Goal: Information Seeking & Learning: Learn about a topic

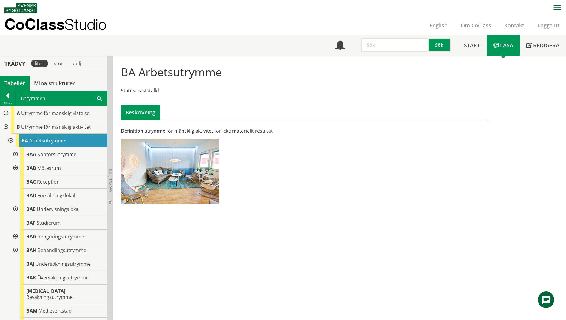
click at [279, 228] on div "BA Arbetsutrymme Status: Fastställd Beskrivning Definition: utrymme för mänskli…" at bounding box center [339, 188] width 453 height 265
click at [101, 97] on span at bounding box center [99, 98] width 5 height 6
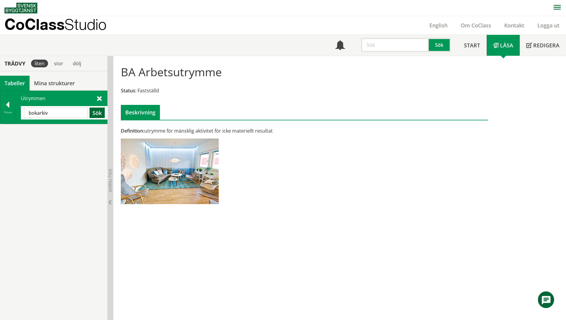
click at [99, 111] on button "Sök" at bounding box center [97, 113] width 15 height 10
drag, startPoint x: 52, startPoint y: 115, endPoint x: 38, endPoint y: 116, distance: 13.8
click at [38, 116] on input "bokarkiv" at bounding box center [56, 113] width 64 height 10
drag, startPoint x: 37, startPoint y: 114, endPoint x: 9, endPoint y: 114, distance: 27.7
click at [9, 114] on div "Tillbaka Utrymmen bokarkiv Sök" at bounding box center [53, 107] width 107 height 33
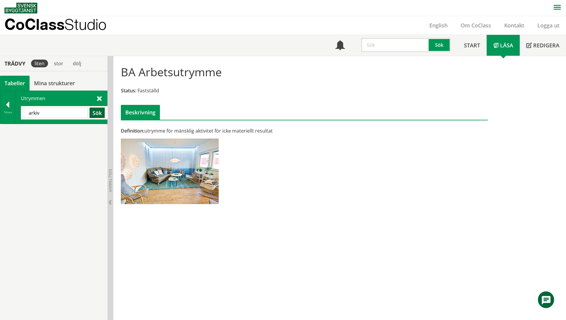
type input "arkiv"
click at [95, 116] on button "Sök" at bounding box center [97, 113] width 15 height 10
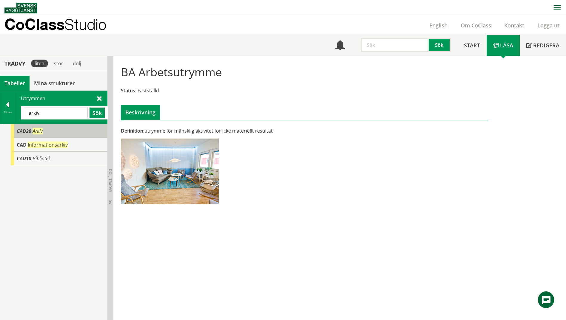
click at [27, 130] on span "CAD20" at bounding box center [24, 131] width 15 height 7
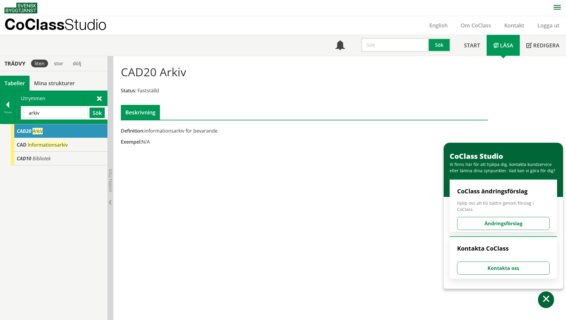
click at [542, 304] on span at bounding box center [546, 300] width 9 height 9
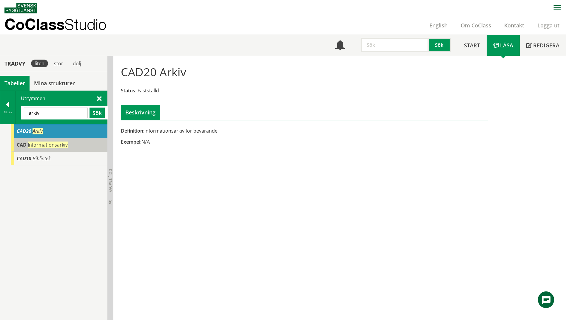
click at [22, 144] on span "CAD" at bounding box center [22, 145] width 10 height 7
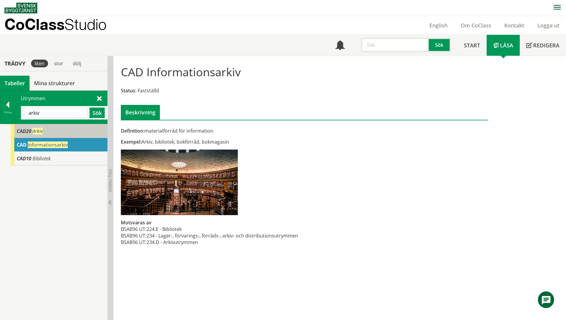
click at [26, 136] on div "CAD20 Arkiv" at bounding box center [59, 131] width 97 height 14
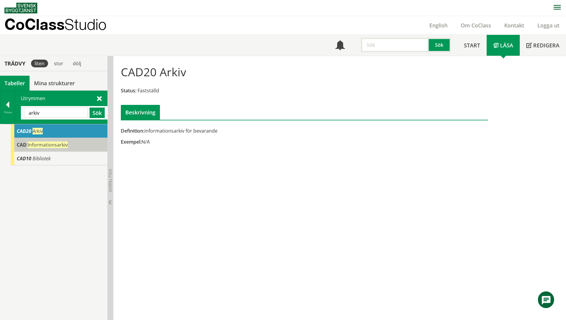
click at [21, 143] on span "CAD" at bounding box center [22, 145] width 10 height 7
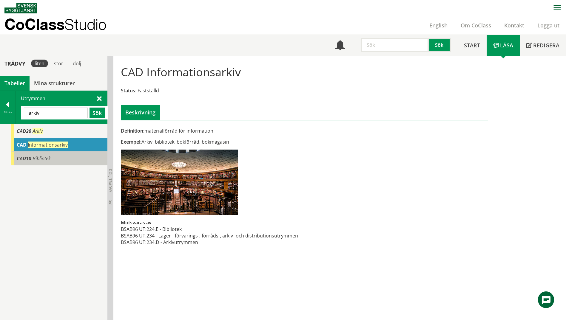
click at [20, 160] on span "CAD10" at bounding box center [24, 158] width 15 height 7
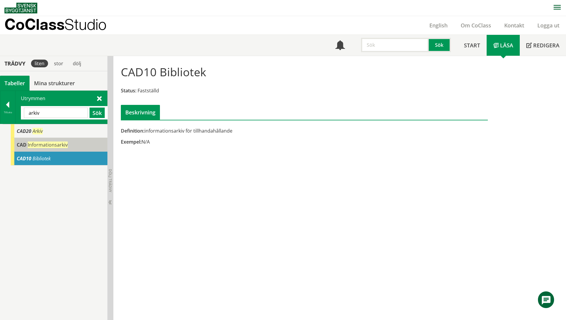
click at [25, 151] on div "CAD Informationsarkiv" at bounding box center [59, 145] width 97 height 14
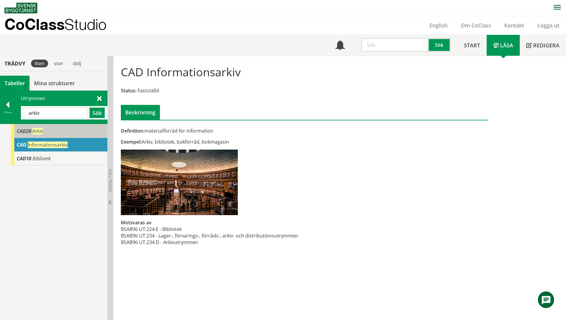
click at [31, 132] on div "CAD20 Arkiv" at bounding box center [59, 131] width 97 height 14
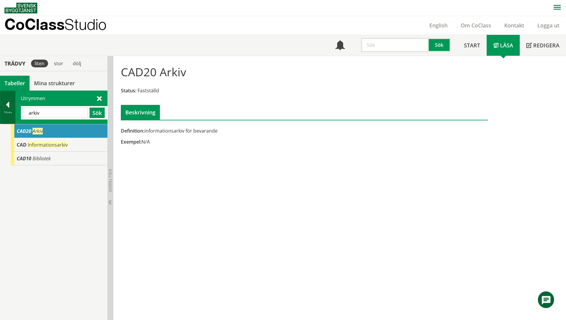
click at [8, 103] on div at bounding box center [7, 106] width 15 height 8
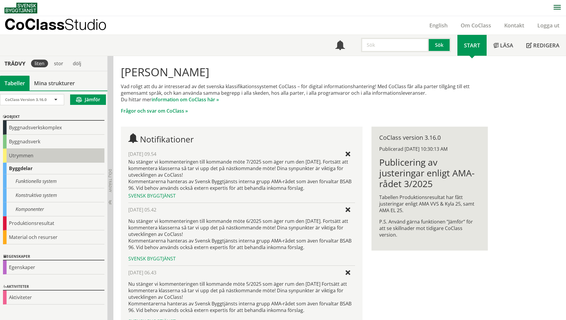
click at [13, 157] on div "Utrymmen" at bounding box center [53, 156] width 101 height 14
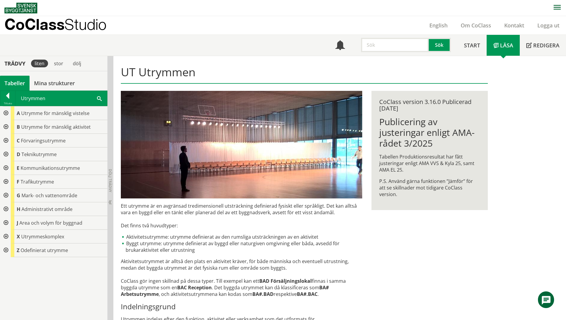
click at [7, 140] on div at bounding box center [5, 141] width 11 height 14
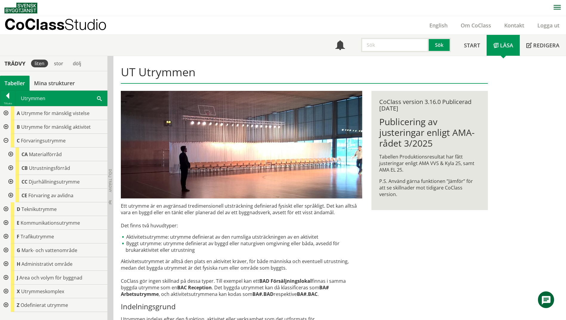
click at [11, 153] on div at bounding box center [10, 155] width 11 height 14
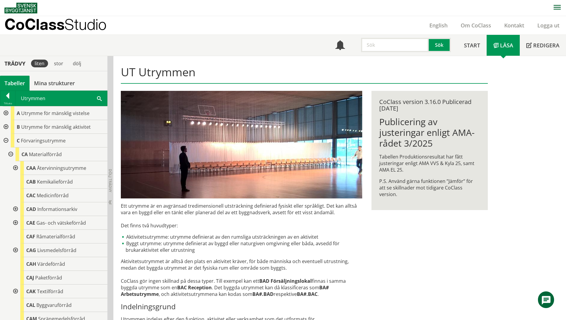
click at [17, 209] on div at bounding box center [15, 210] width 11 height 14
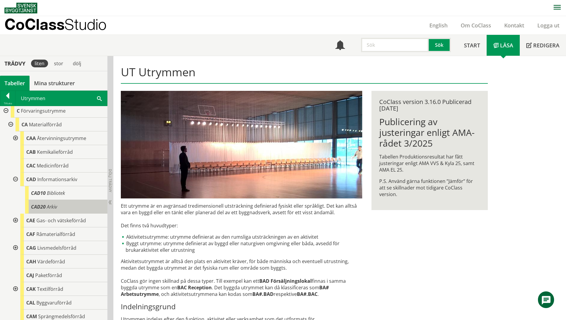
click at [56, 205] on span "Arkiv" at bounding box center [52, 207] width 10 height 7
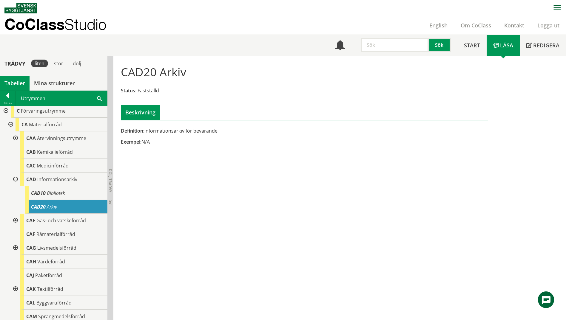
drag, startPoint x: 225, startPoint y: 212, endPoint x: 188, endPoint y: 167, distance: 58.3
click at [188, 167] on div "CAD20 Arkiv Status: Fastställd Beskrivning Definition: informationsarkiv för be…" at bounding box center [339, 188] width 453 height 265
click at [98, 96] on span at bounding box center [99, 98] width 5 height 6
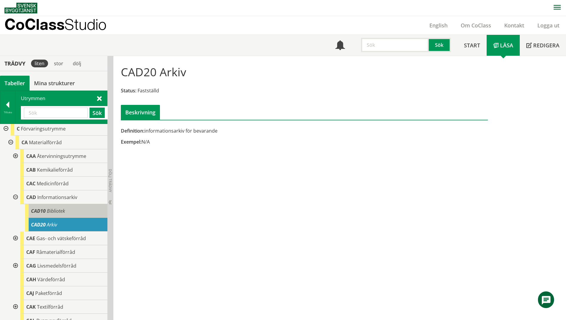
click at [50, 212] on span "Bibliotek" at bounding box center [56, 211] width 18 height 7
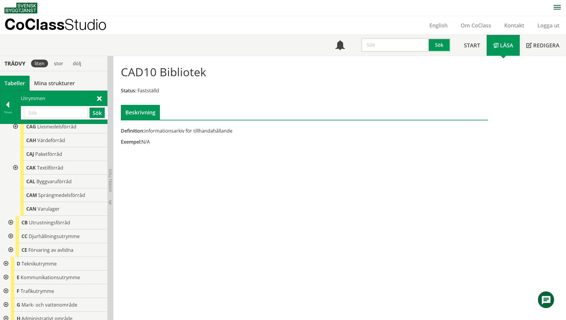
scroll to position [209, 0]
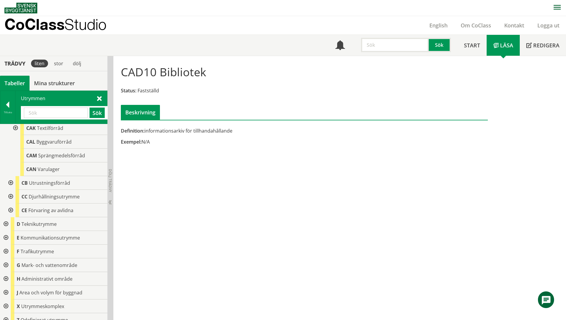
click at [5, 225] on div at bounding box center [5, 225] width 11 height 14
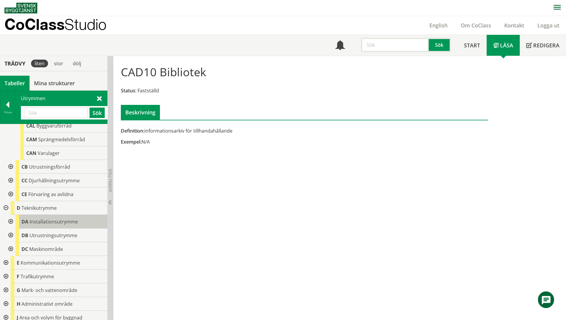
scroll to position [256, 0]
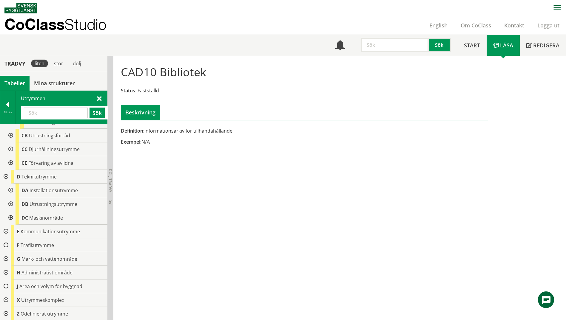
click at [11, 204] on div at bounding box center [10, 205] width 11 height 14
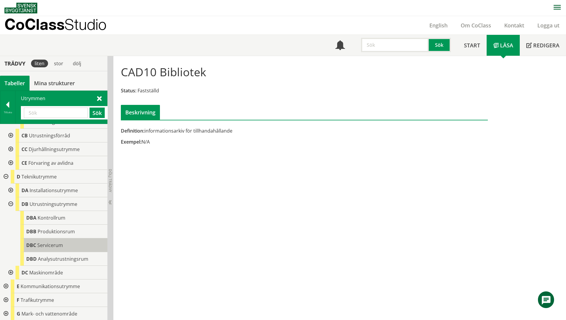
click at [62, 246] on span "Servicerum" at bounding box center [50, 245] width 26 height 7
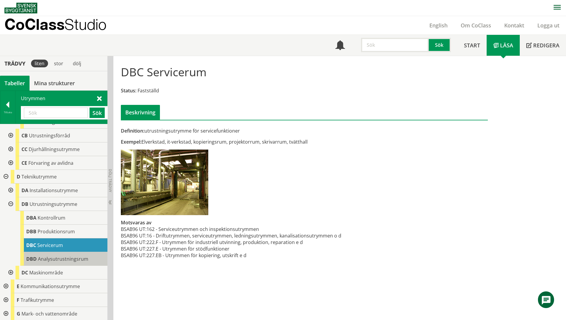
click at [37, 257] on div "DBD Analysutrustningsrum" at bounding box center [63, 259] width 87 height 14
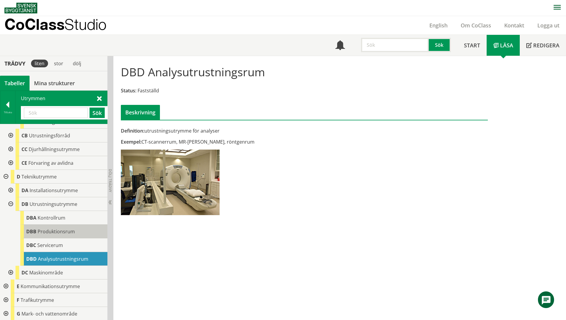
click at [44, 234] on span "Produktionsrum" at bounding box center [56, 232] width 37 height 7
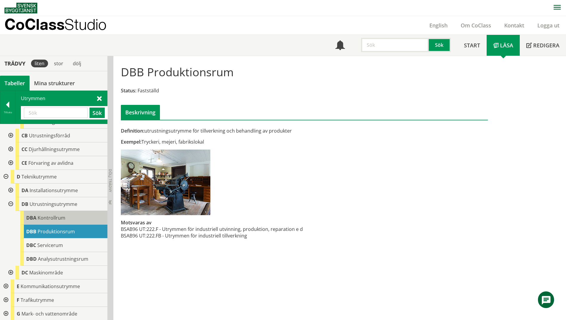
click at [41, 221] on span "Kontrollrum" at bounding box center [52, 218] width 28 height 7
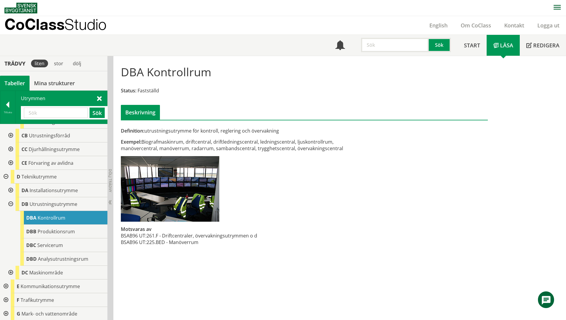
click at [45, 211] on div "DBA Kontrollrum" at bounding box center [63, 218] width 87 height 14
click at [48, 207] on span "Utrustningsutrymme" at bounding box center [54, 204] width 48 height 7
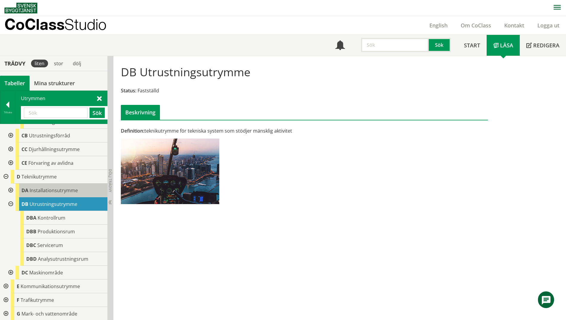
click at [28, 192] on span "DA" at bounding box center [24, 190] width 7 height 7
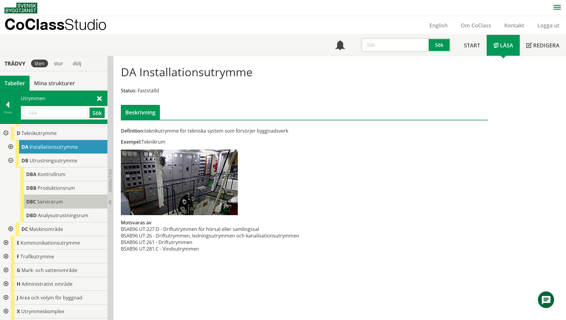
scroll to position [311, 0]
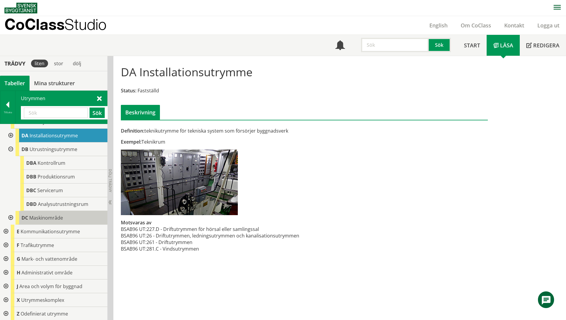
click at [37, 218] on span "Maskinområde" at bounding box center [46, 218] width 34 height 7
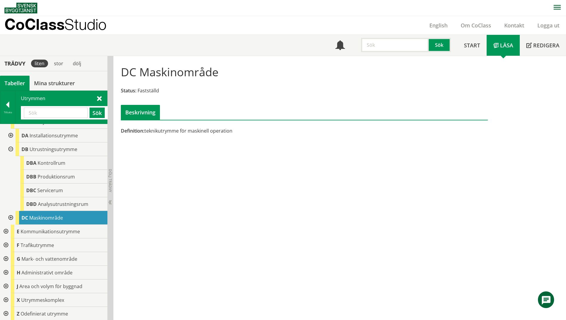
click at [12, 218] on div at bounding box center [10, 218] width 11 height 14
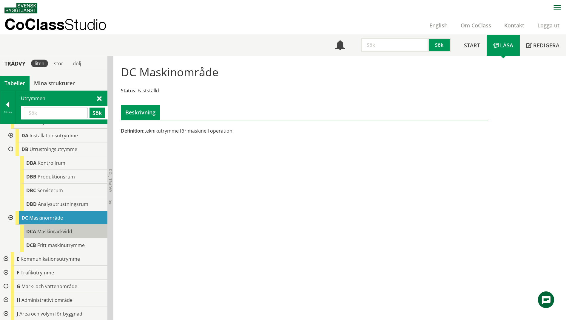
click at [42, 232] on span "Maskinräckvidd" at bounding box center [54, 232] width 35 height 7
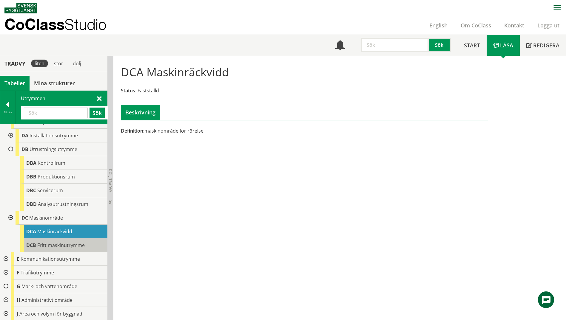
click at [42, 247] on span "Fritt maskinutrymme" at bounding box center [60, 245] width 47 height 7
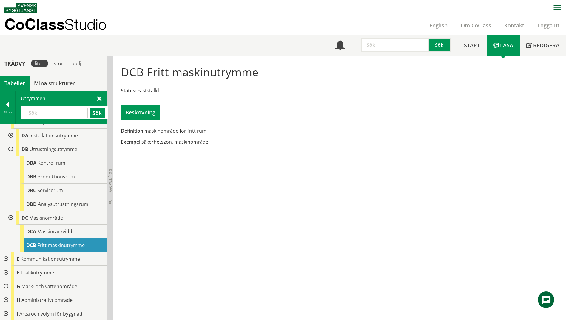
scroll to position [339, 0]
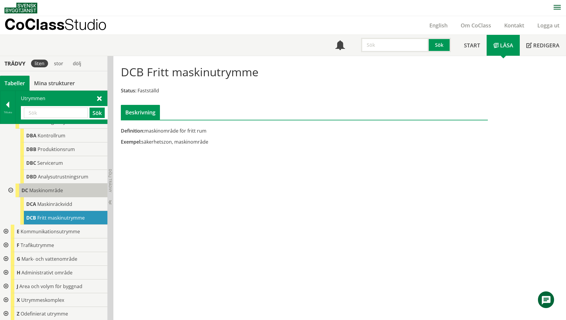
click at [30, 189] on span "Maskinområde" at bounding box center [46, 190] width 34 height 7
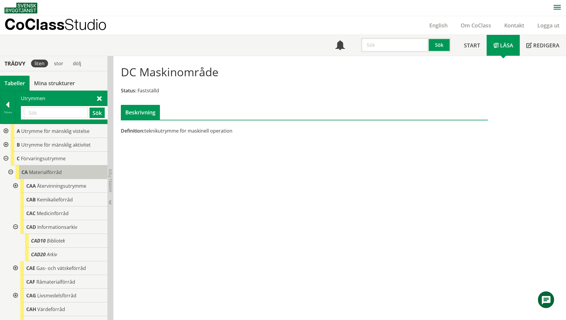
click at [40, 169] on span "Materialförråd" at bounding box center [45, 172] width 33 height 7
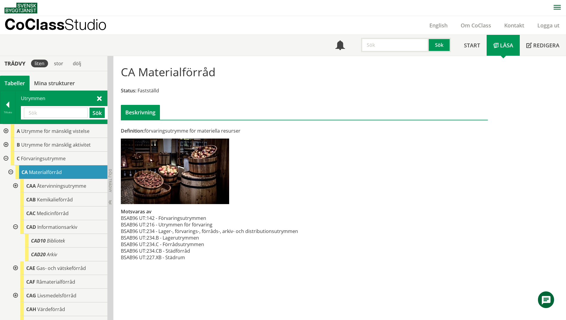
click at [7, 130] on div at bounding box center [5, 131] width 11 height 14
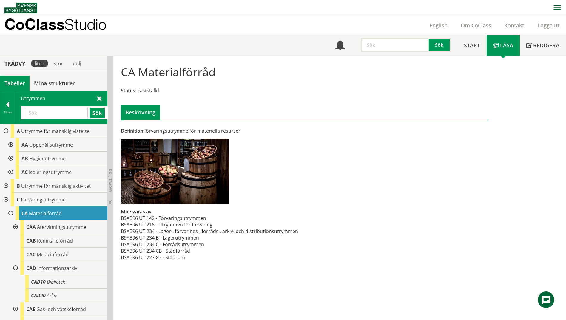
click at [6, 185] on div at bounding box center [5, 186] width 11 height 14
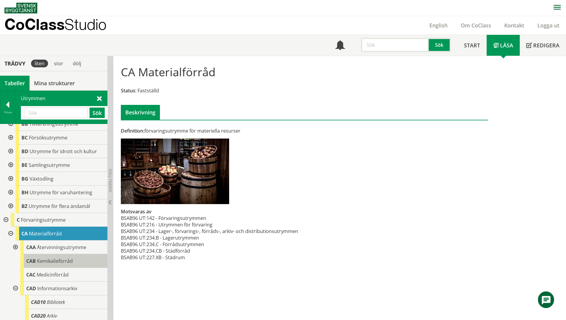
scroll to position [119, 0]
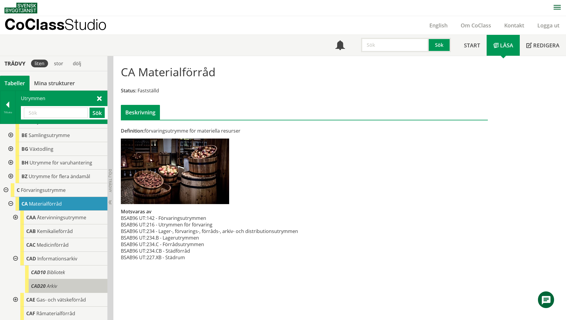
click at [61, 284] on div "CAD20 Arkiv" at bounding box center [66, 287] width 82 height 14
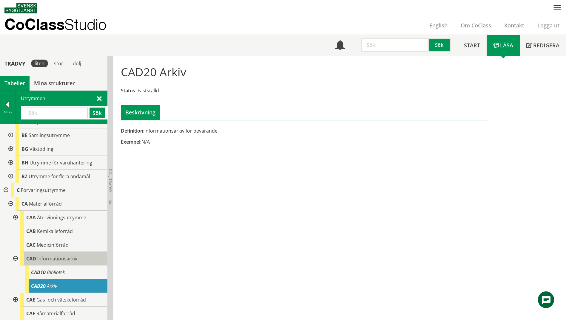
click at [55, 260] on span "Informationsarkiv" at bounding box center [57, 259] width 40 height 7
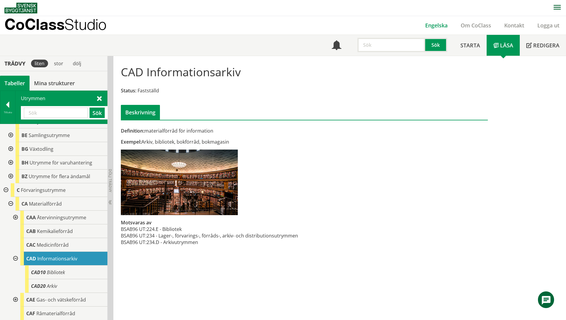
click at [433, 26] on link "Engelska" at bounding box center [437, 25] width 36 height 7
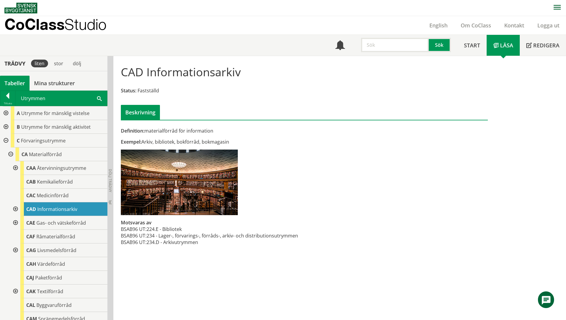
click at [430, 33] on div "English" at bounding box center [438, 25] width 31 height 18
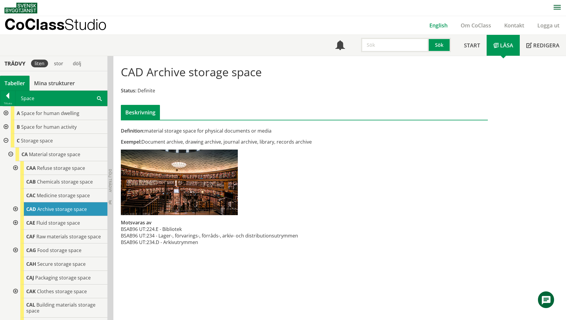
click at [440, 26] on link "English" at bounding box center [438, 25] width 31 height 7
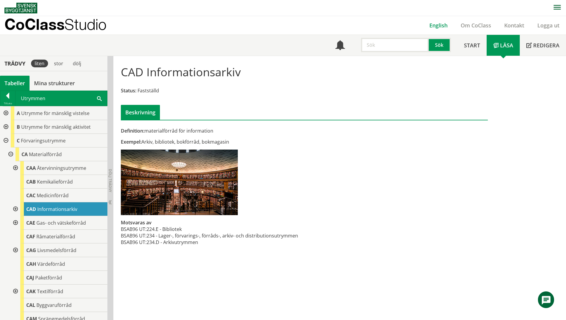
drag, startPoint x: 0, startPoint y: 0, endPoint x: 440, endPoint y: 26, distance: 440.6
click at [440, 26] on link "English" at bounding box center [438, 25] width 31 height 7
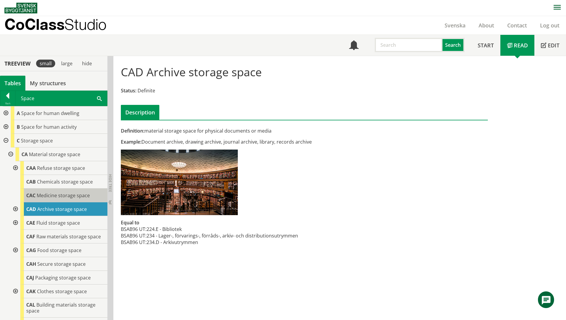
click at [49, 197] on span "Medicine storage space" at bounding box center [63, 195] width 53 height 7
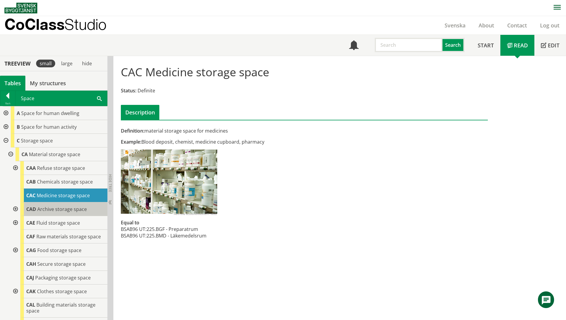
click at [46, 208] on span "Archive storage space" at bounding box center [62, 209] width 50 height 7
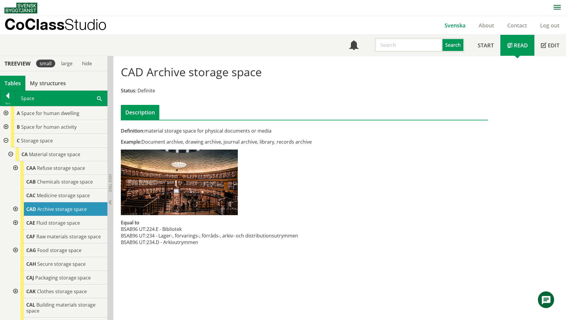
click at [458, 27] on link "Svenska" at bounding box center [455, 25] width 34 height 7
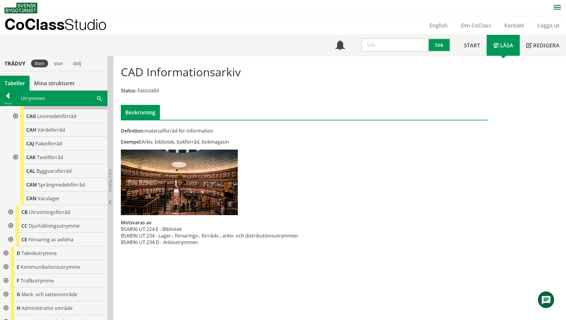
scroll to position [149, 0]
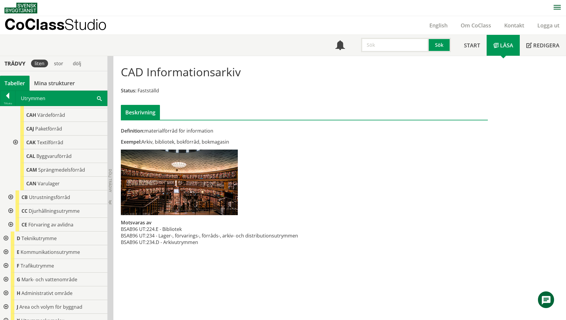
click at [8, 239] on div at bounding box center [5, 239] width 11 height 14
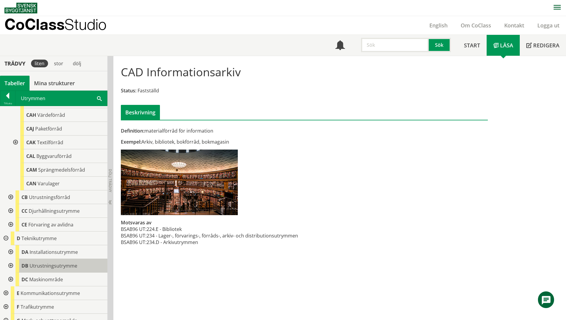
click at [40, 268] on span "Utrustningsutrymme" at bounding box center [54, 266] width 48 height 7
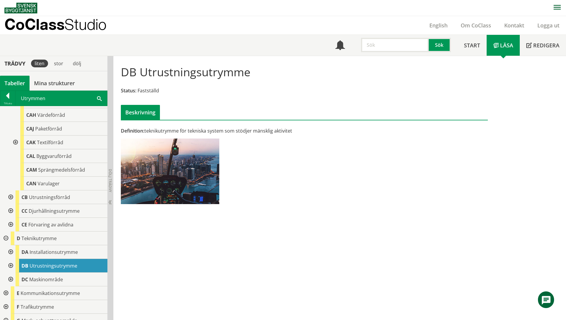
click at [13, 265] on div at bounding box center [10, 266] width 11 height 14
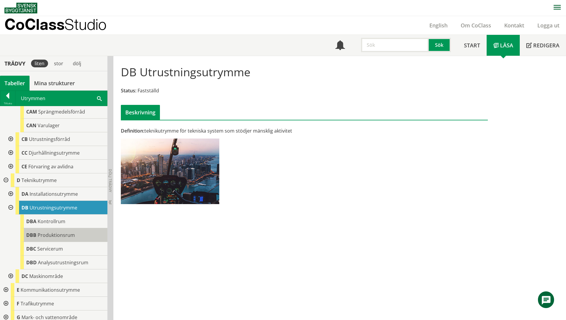
scroll to position [209, 0]
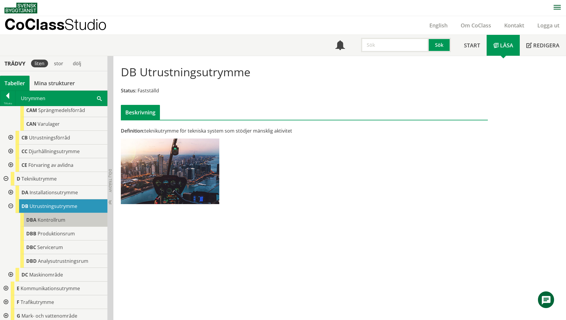
click at [56, 220] on span "Kontrollrum" at bounding box center [52, 220] width 28 height 7
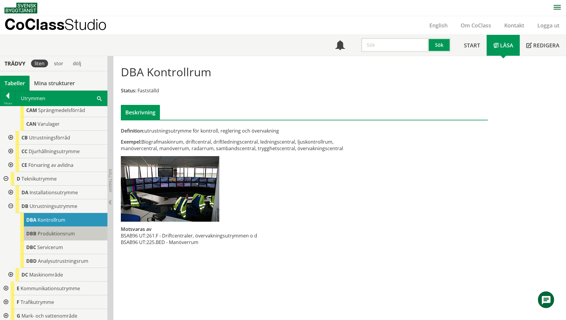
click at [58, 235] on span "Produktionsrum" at bounding box center [56, 234] width 37 height 7
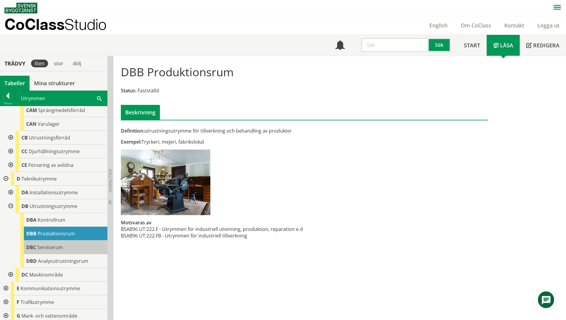
click at [51, 245] on span "Servicerum" at bounding box center [50, 247] width 26 height 7
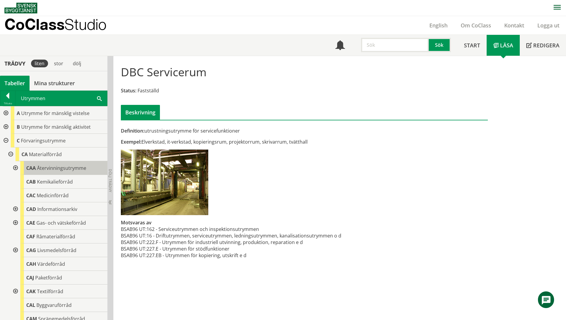
click at [64, 169] on span "Återvinningsutrymme" at bounding box center [61, 168] width 49 height 7
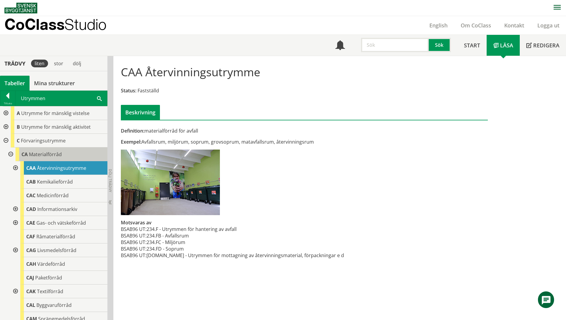
click at [59, 157] on span "Materialförråd" at bounding box center [45, 154] width 33 height 7
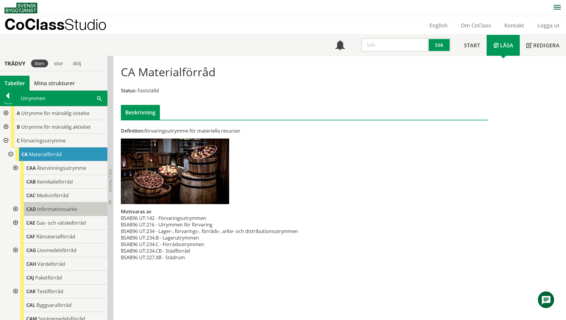
click at [52, 210] on span "Informationsarkiv" at bounding box center [57, 209] width 40 height 7
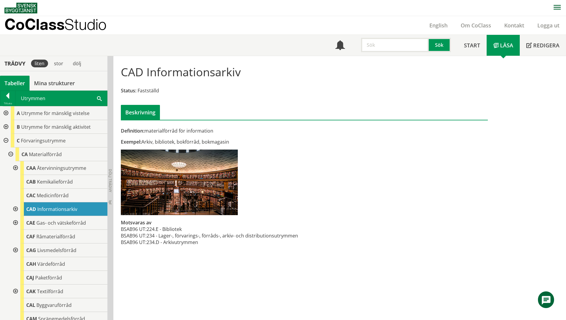
drag, startPoint x: 311, startPoint y: 237, endPoint x: 234, endPoint y: 238, distance: 77.6
click at [234, 238] on div "Definition: materialförråd för information Exempel: Arkiv, bibliotek, bokförråd…" at bounding box center [241, 190] width 251 height 125
click at [99, 99] on span at bounding box center [99, 98] width 5 height 6
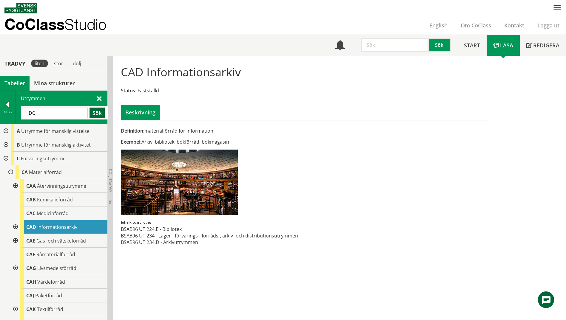
click at [96, 113] on button "Sök" at bounding box center [97, 113] width 15 height 10
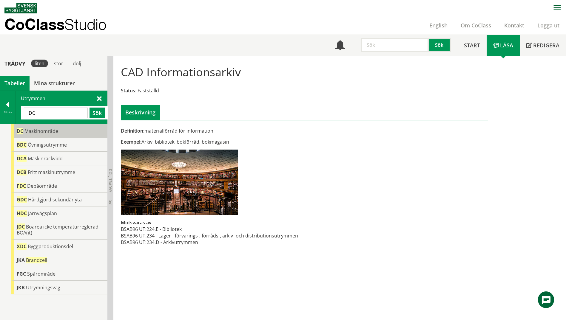
click at [53, 132] on span "Maskinområde" at bounding box center [41, 131] width 34 height 7
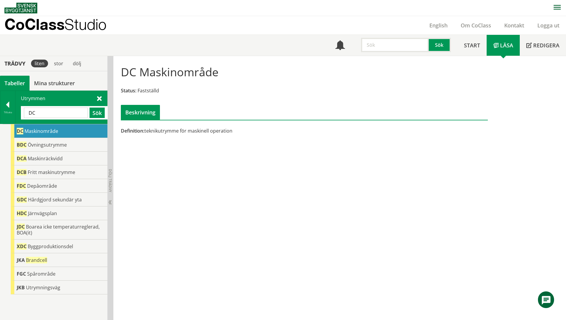
click at [16, 129] on div "DC Maskinområde" at bounding box center [59, 131] width 97 height 14
drag, startPoint x: 48, startPoint y: 115, endPoint x: 32, endPoint y: 115, distance: 16.7
click at [32, 115] on input "DC" at bounding box center [56, 113] width 64 height 10
click at [94, 110] on button "Sök" at bounding box center [97, 113] width 15 height 10
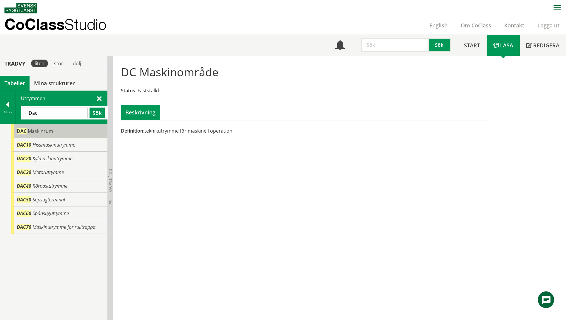
click at [47, 131] on span "Maskinrum" at bounding box center [40, 131] width 25 height 7
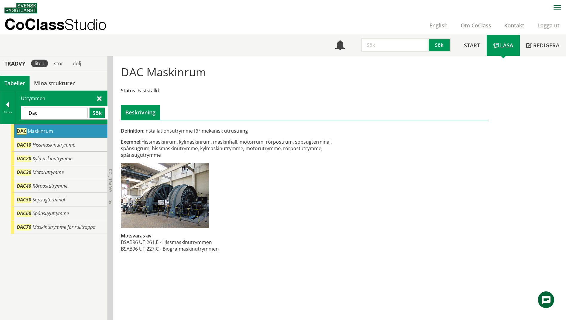
click at [44, 113] on input "Dac" at bounding box center [56, 113] width 64 height 10
click at [34, 114] on input "Dac" at bounding box center [56, 113] width 64 height 10
type input "Dc"
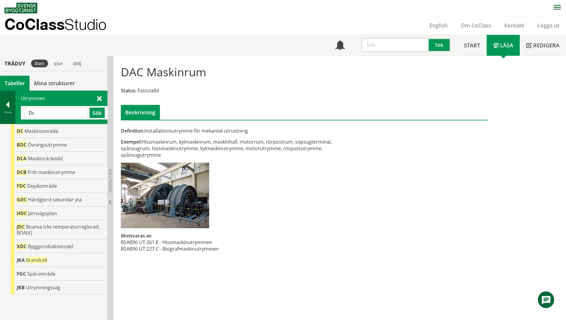
click at [8, 112] on div "Tillbaka" at bounding box center [7, 112] width 15 height 5
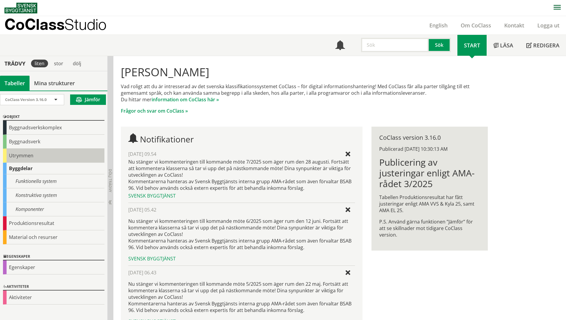
click at [21, 152] on div "Utrymmen" at bounding box center [53, 156] width 101 height 14
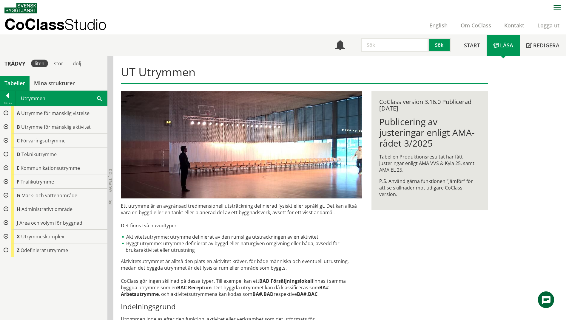
click at [7, 155] on div at bounding box center [5, 155] width 11 height 14
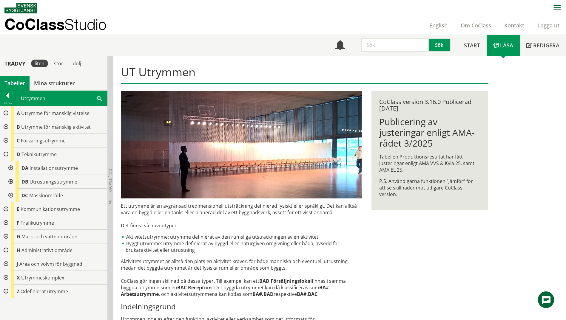
click at [10, 197] on div at bounding box center [10, 196] width 11 height 14
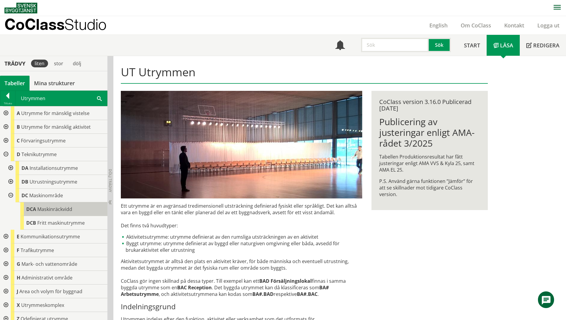
click at [53, 212] on span "Maskinräckvidd" at bounding box center [54, 209] width 35 height 7
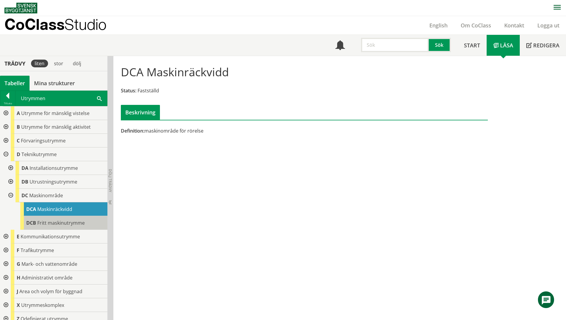
click at [53, 222] on span "Fritt maskinutrymme" at bounding box center [60, 223] width 47 height 7
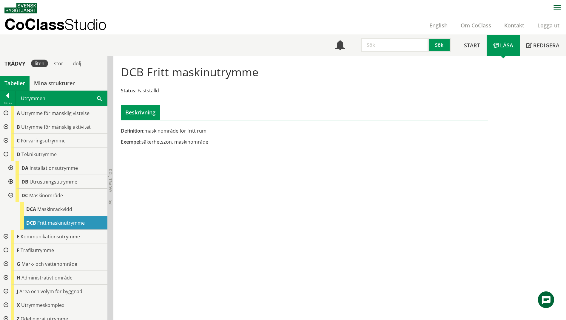
click at [174, 193] on div "DCB Fritt maskinutrymme Status: Fastställd Beskrivning Definition: maskinområde…" at bounding box center [339, 188] width 453 height 265
click at [46, 199] on div "DC Maskinområde" at bounding box center [62, 196] width 92 height 14
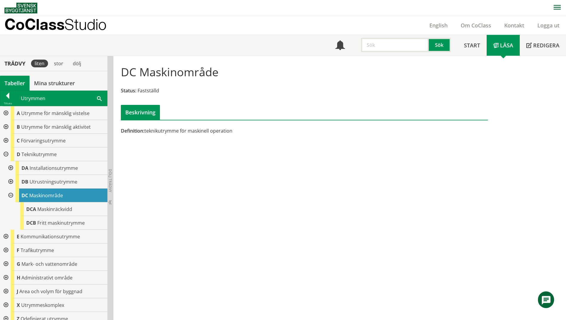
drag, startPoint x: 262, startPoint y: 183, endPoint x: 218, endPoint y: 141, distance: 61.2
click at [217, 141] on div "DC Maskinområde Status: Fastställd Beskrivning Definition: teknikutrymme för ma…" at bounding box center [304, 99] width 382 height 86
click at [6, 155] on div at bounding box center [5, 155] width 11 height 14
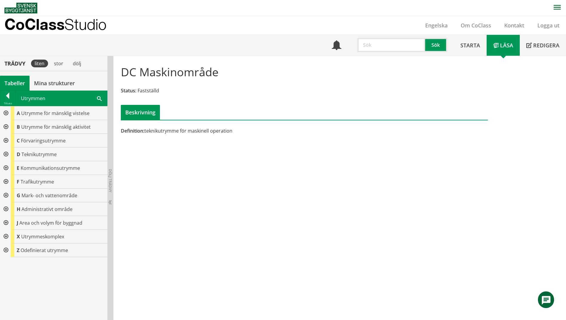
click at [5, 141] on div at bounding box center [5, 141] width 11 height 14
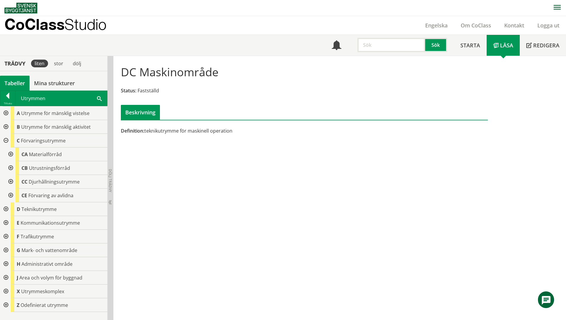
click at [11, 167] on div at bounding box center [10, 168] width 11 height 14
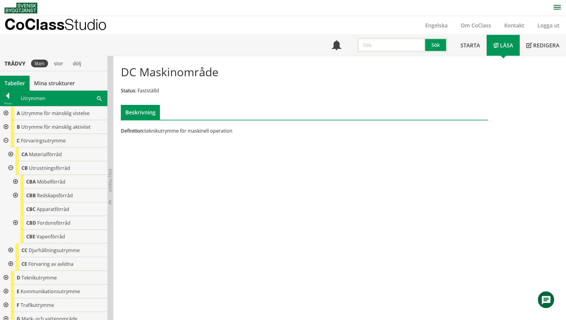
click at [5, 127] on div at bounding box center [5, 127] width 11 height 14
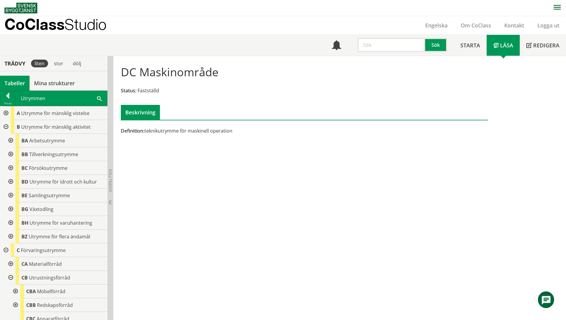
click at [9, 140] on div at bounding box center [10, 141] width 11 height 14
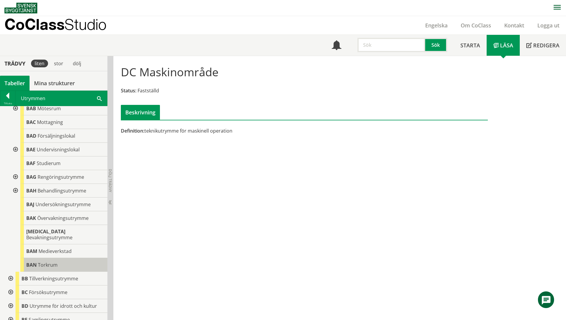
scroll to position [90, 0]
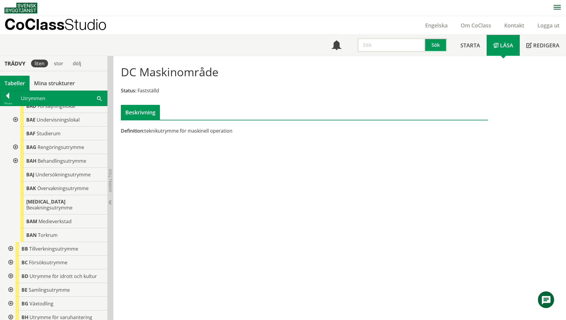
click at [10, 242] on div at bounding box center [10, 249] width 11 height 14
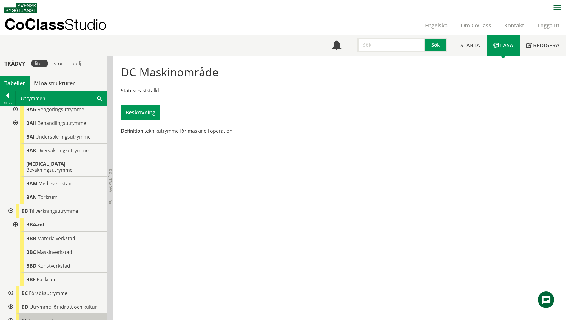
scroll to position [179, 0]
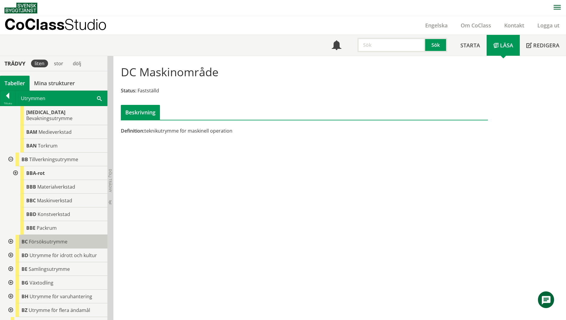
click at [52, 239] on span "Försöksutrymme" at bounding box center [48, 242] width 38 height 7
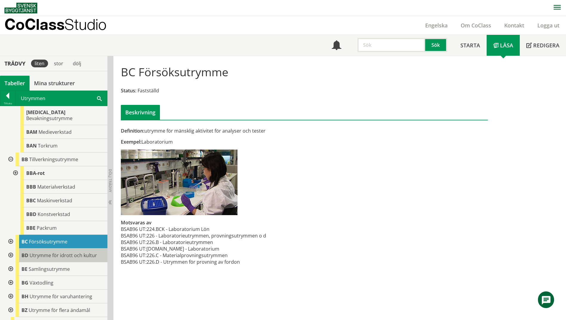
click at [55, 249] on div "BD Utrymme för idrott och kultur" at bounding box center [62, 256] width 92 height 14
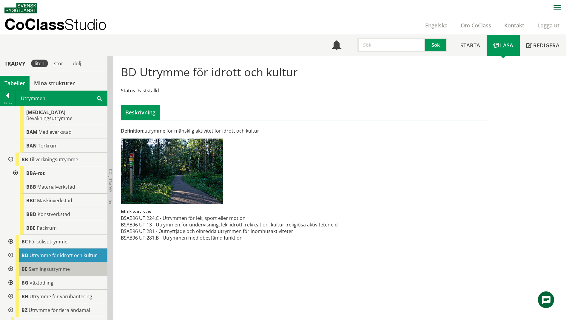
click at [59, 266] on span "Samlingsutrymme" at bounding box center [49, 269] width 41 height 7
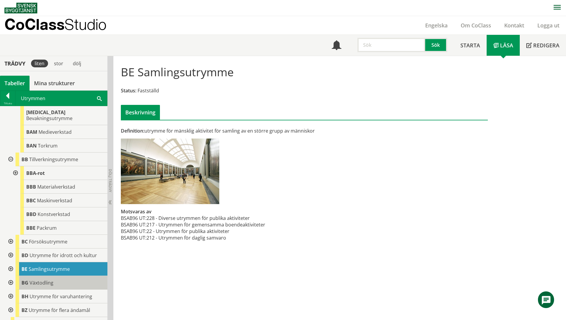
click at [59, 276] on div "BG Växtodling" at bounding box center [62, 283] width 92 height 14
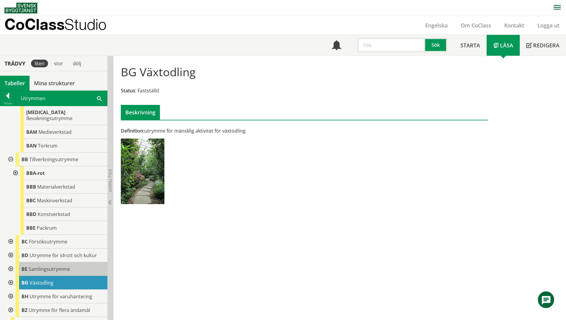
click at [63, 266] on span "Samlingsutrymme" at bounding box center [49, 269] width 41 height 7
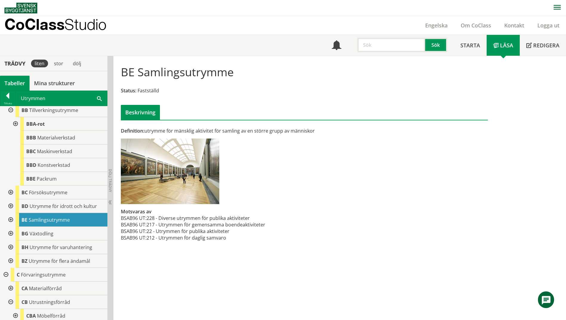
scroll to position [239, 0]
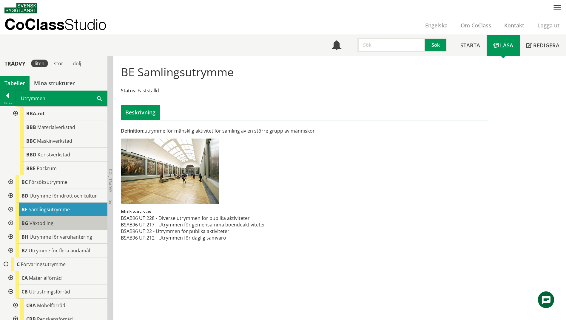
click at [54, 217] on div "BG Växtodling" at bounding box center [62, 224] width 92 height 14
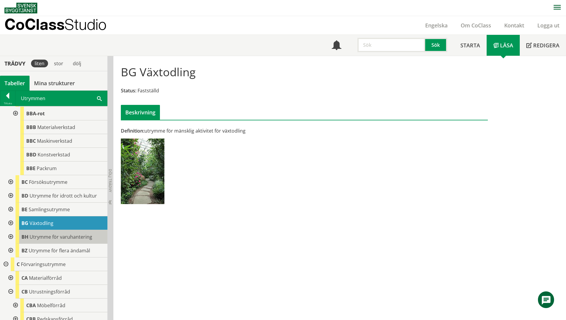
click at [53, 234] on span "Utrymme för varuhantering" at bounding box center [61, 237] width 63 height 7
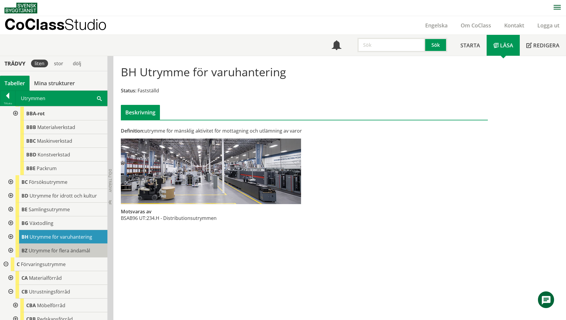
click at [36, 248] on span "Utrymme för flera ändamål" at bounding box center [59, 251] width 61 height 7
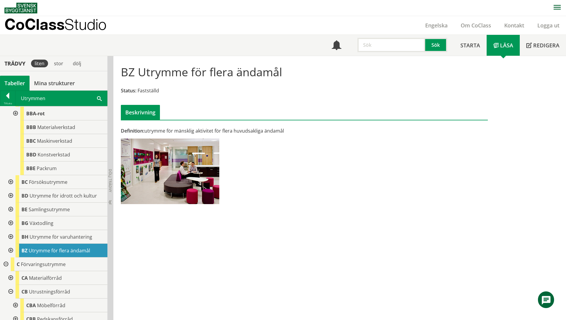
click at [12, 245] on div at bounding box center [10, 251] width 11 height 14
click at [40, 261] on span "Utrymme för flera ändamål" at bounding box center [67, 264] width 61 height 7
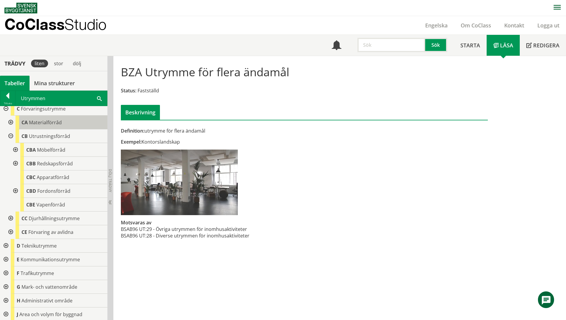
scroll to position [418, 0]
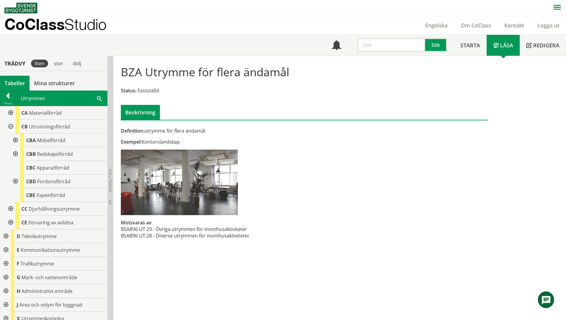
click at [95, 98] on div "Utrymmen Sök" at bounding box center [62, 98] width 92 height 15
click at [100, 100] on span at bounding box center [99, 98] width 5 height 6
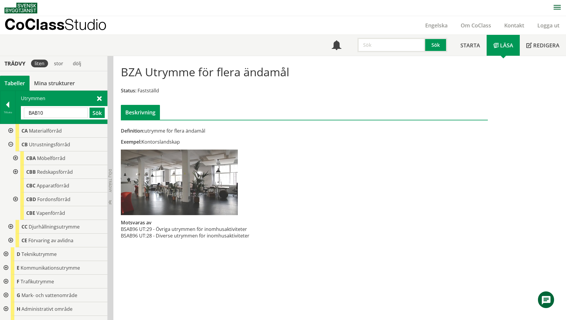
type input "BAB10"
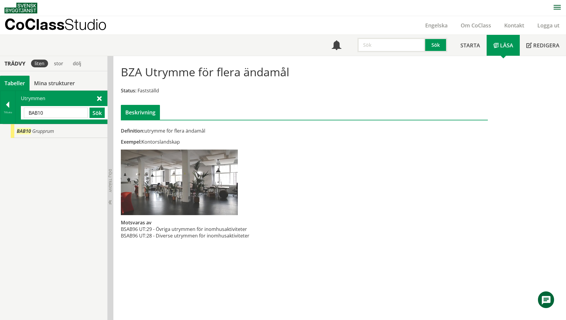
scroll to position [0, 0]
click at [6, 112] on div "Tillbaka" at bounding box center [7, 112] width 15 height 5
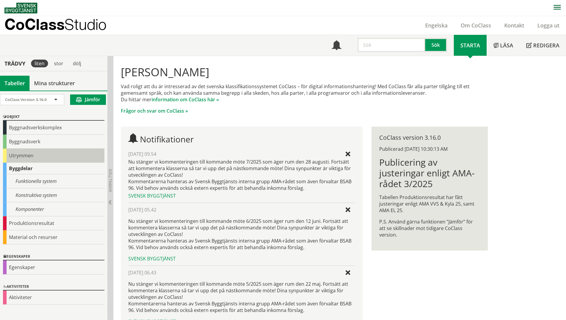
click at [15, 155] on div "Utrymmen" at bounding box center [53, 156] width 101 height 14
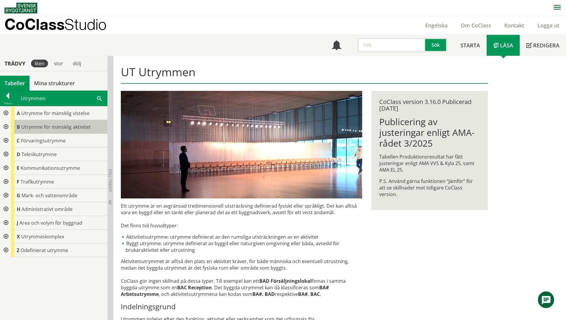
click at [11, 129] on div "B Utrymme för mänsklig aktivitet" at bounding box center [59, 127] width 97 height 14
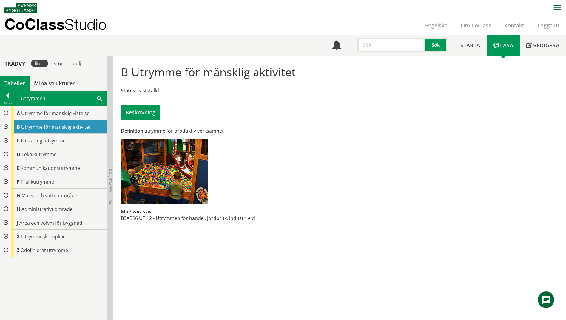
click at [8, 129] on div at bounding box center [5, 127] width 11 height 14
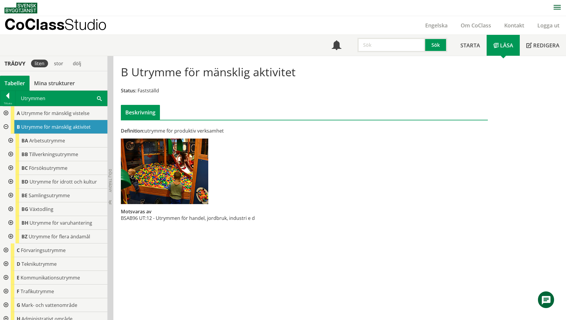
click at [10, 141] on div at bounding box center [10, 141] width 11 height 14
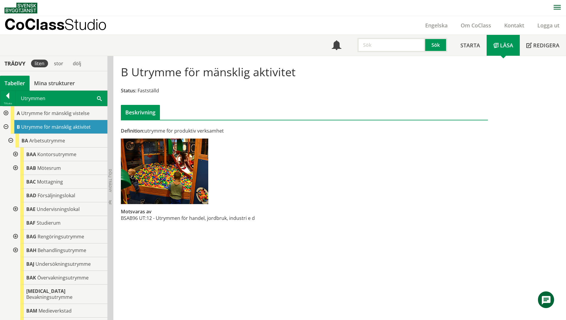
click at [17, 157] on div at bounding box center [15, 155] width 11 height 14
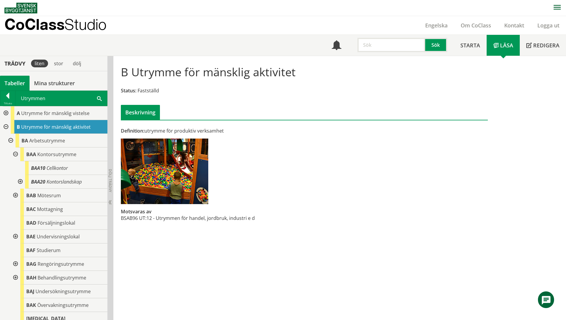
click at [101, 99] on span at bounding box center [99, 98] width 5 height 6
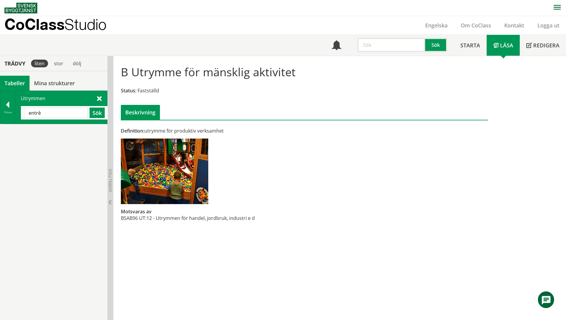
click at [48, 115] on input "entrè" at bounding box center [56, 113] width 64 height 10
type input "entre"
click at [93, 112] on button "Sök" at bounding box center [97, 113] width 15 height 10
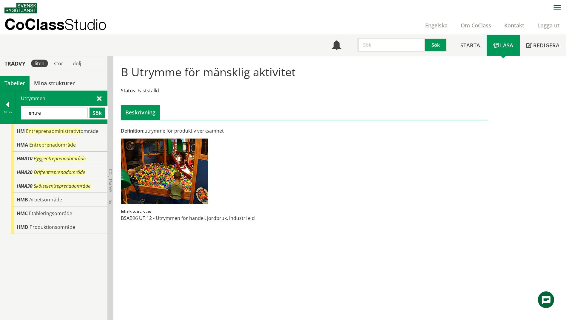
drag, startPoint x: 52, startPoint y: 113, endPoint x: 28, endPoint y: 109, distance: 24.2
click at [33, 111] on input "entre" at bounding box center [56, 113] width 64 height 10
click at [6, 112] on div "Tillbaka" at bounding box center [7, 112] width 15 height 5
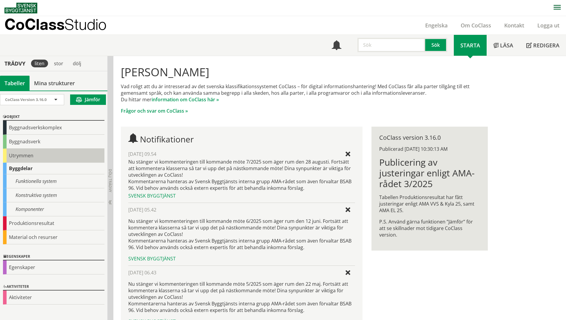
click at [23, 158] on div "Utrymmen" at bounding box center [53, 156] width 101 height 14
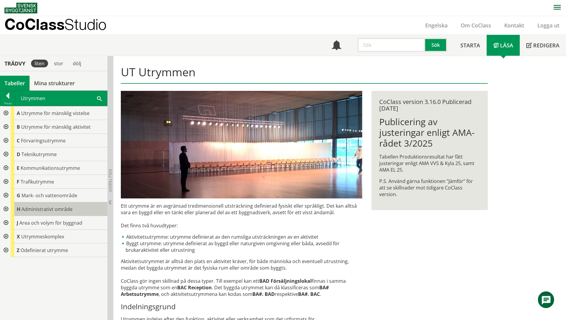
click at [24, 212] on span "Administrativt område" at bounding box center [46, 209] width 51 height 7
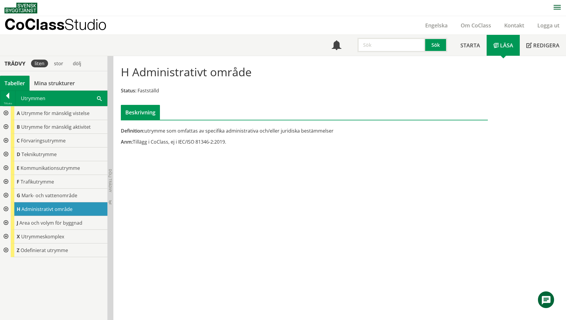
click at [4, 210] on div at bounding box center [5, 210] width 11 height 14
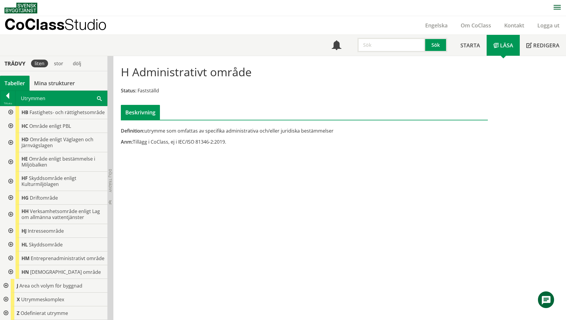
scroll to position [136, 0]
click at [7, 256] on div at bounding box center [10, 259] width 11 height 14
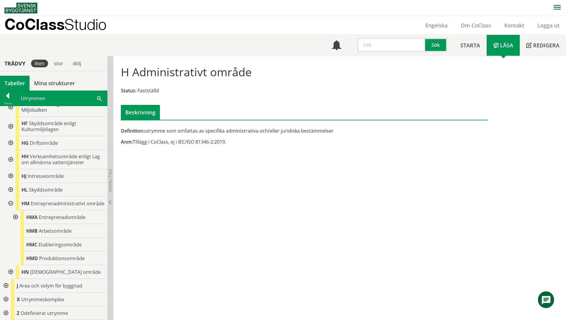
scroll to position [191, 0]
click at [78, 218] on span "Entreprenadområde" at bounding box center [62, 217] width 47 height 7
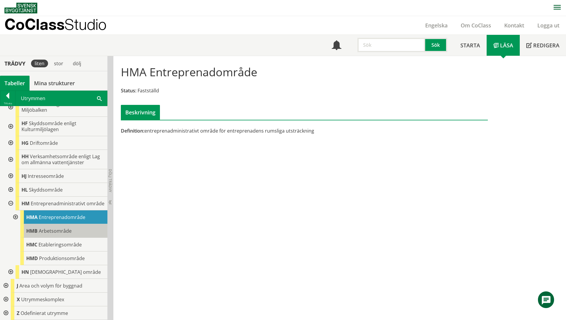
click at [42, 235] on div "HMB Arbetsområde" at bounding box center [63, 231] width 87 height 14
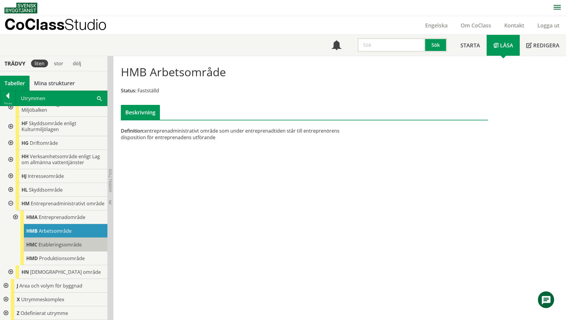
click at [67, 247] on span "Etableringsområde" at bounding box center [59, 245] width 43 height 7
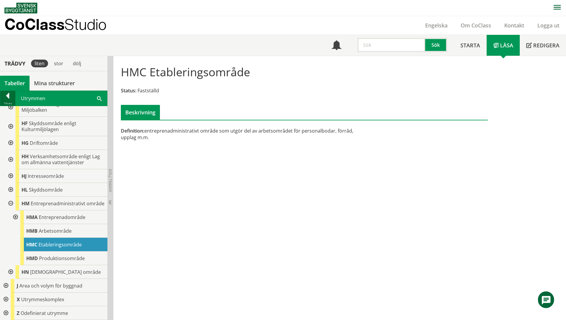
click at [7, 96] on div at bounding box center [7, 97] width 15 height 8
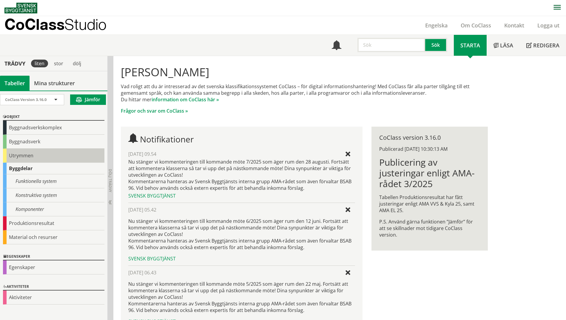
click at [15, 157] on div "Utrymmen" at bounding box center [53, 156] width 101 height 14
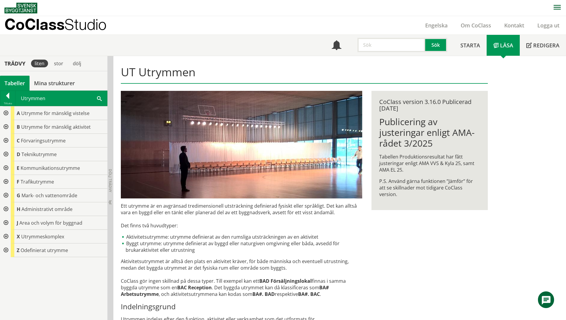
click at [5, 168] on div at bounding box center [5, 168] width 11 height 14
click at [12, 183] on div at bounding box center [10, 182] width 11 height 14
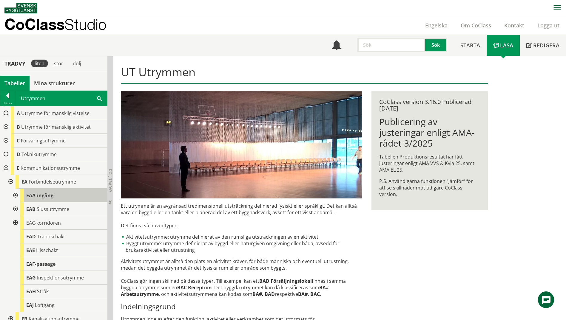
click at [42, 196] on span "EAA-ingång" at bounding box center [39, 195] width 27 height 7
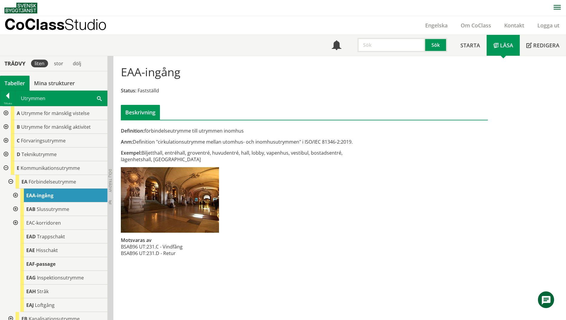
click at [16, 196] on div at bounding box center [15, 196] width 11 height 14
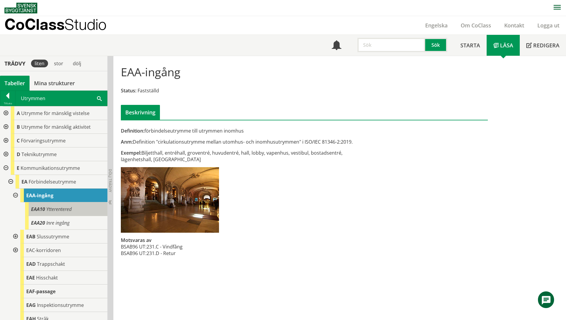
click at [67, 211] on span "Ytterentered" at bounding box center [58, 209] width 25 height 7
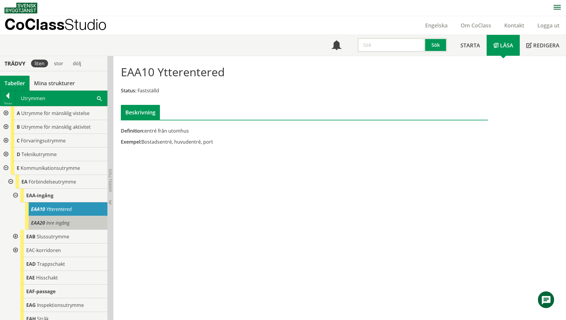
click at [65, 224] on span "Inre ingång" at bounding box center [57, 223] width 23 height 7
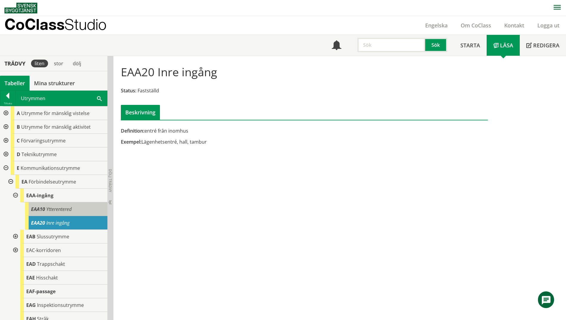
click at [65, 215] on div "EAA10 Ytterentered" at bounding box center [66, 210] width 82 height 14
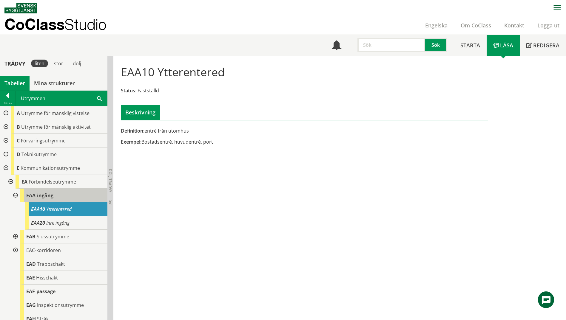
click at [65, 196] on div "EAA-ingång" at bounding box center [63, 196] width 87 height 14
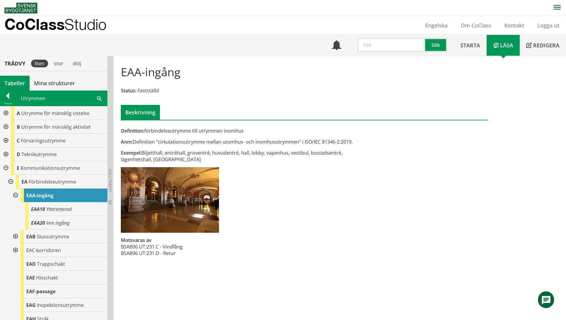
click at [100, 99] on span at bounding box center [99, 98] width 5 height 6
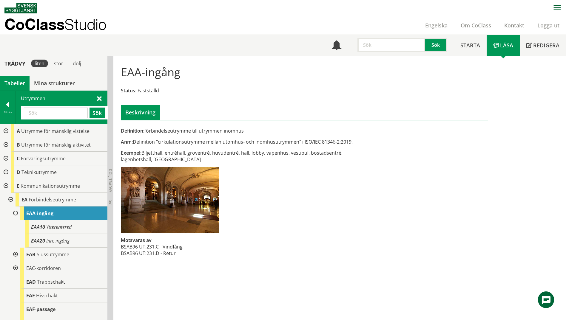
click at [56, 118] on input "text" at bounding box center [56, 113] width 64 height 10
type input "entre"
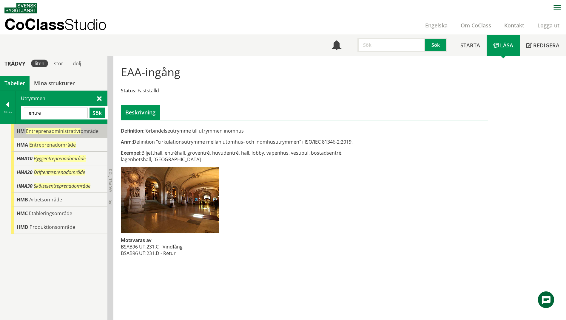
click at [23, 136] on div "HM Entreprenadministrativt område" at bounding box center [59, 131] width 97 height 14
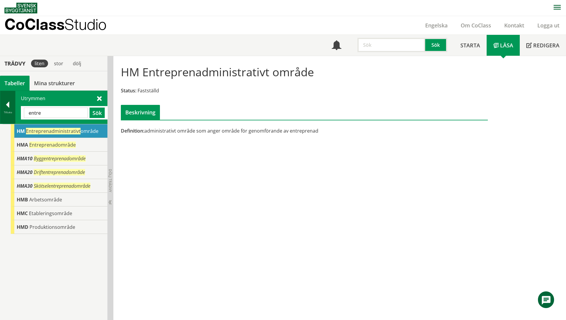
click at [11, 105] on div at bounding box center [7, 106] width 15 height 8
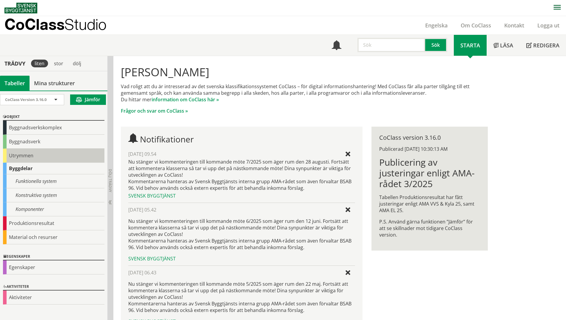
click at [20, 156] on div "Utrymmen" at bounding box center [53, 156] width 101 height 14
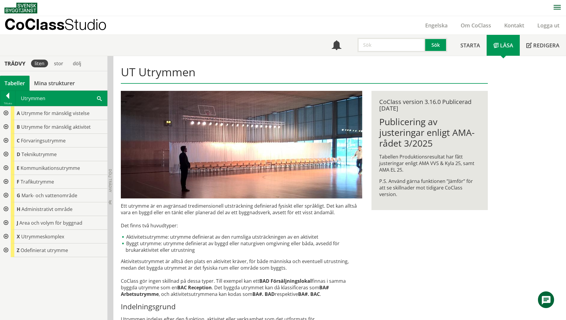
click at [5, 143] on div at bounding box center [5, 141] width 11 height 14
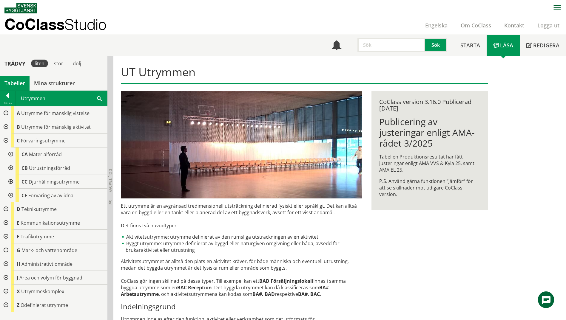
click at [10, 168] on div at bounding box center [10, 168] width 11 height 14
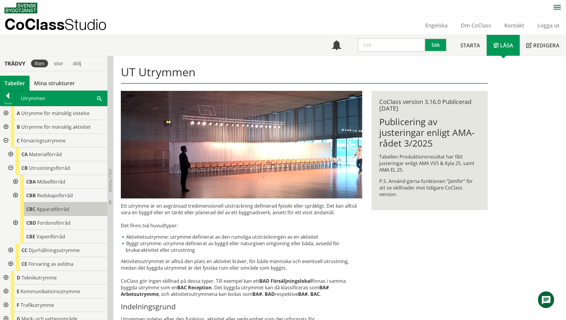
click at [38, 210] on span "Apparatförråd" at bounding box center [53, 209] width 33 height 7
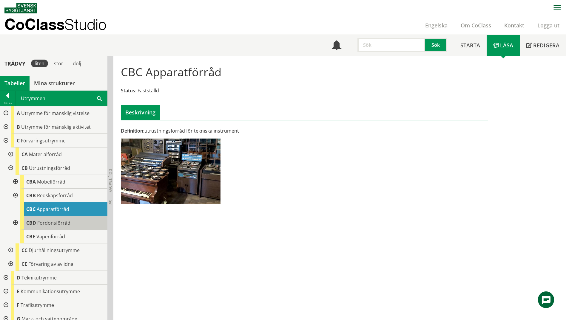
click at [38, 223] on span "Fordonsförråd" at bounding box center [53, 223] width 33 height 7
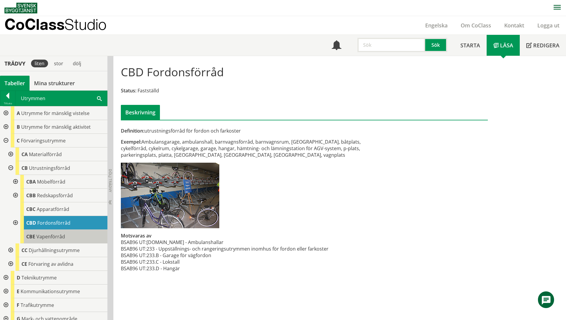
click at [41, 237] on span "Vapenförråd" at bounding box center [50, 237] width 29 height 7
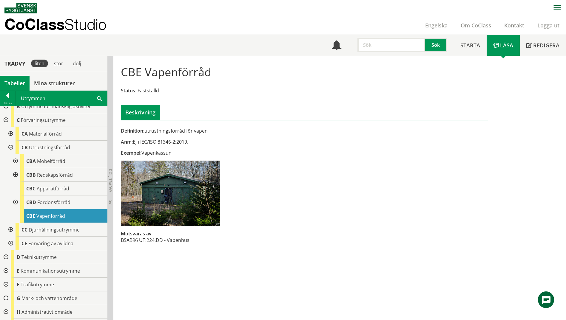
scroll to position [30, 0]
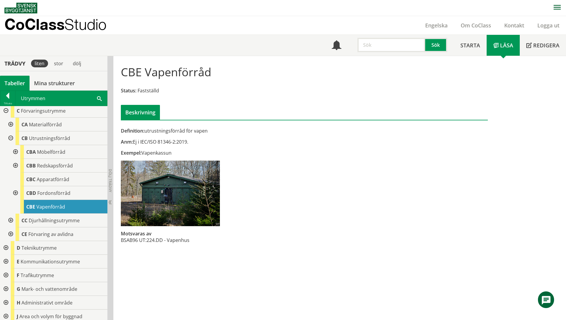
click at [11, 232] on div at bounding box center [10, 235] width 11 height 14
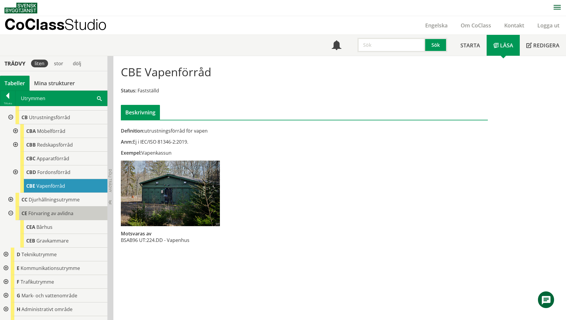
scroll to position [60, 0]
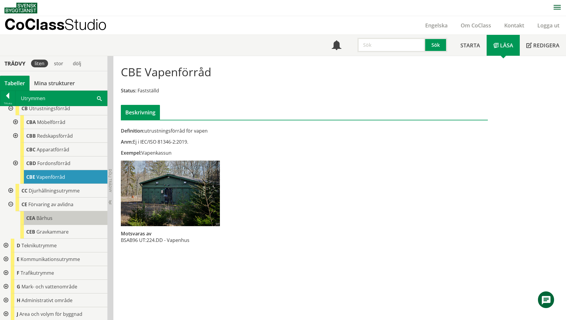
click at [39, 219] on span "Bårhus" at bounding box center [44, 218] width 16 height 7
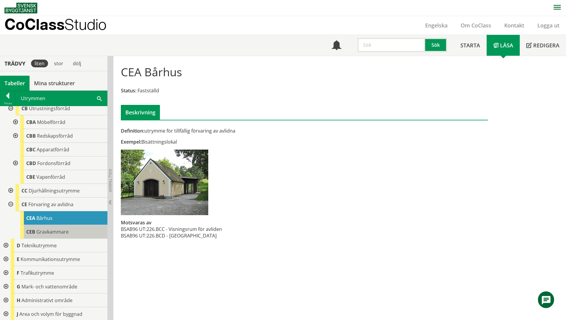
click at [40, 231] on span "Gravkammare" at bounding box center [52, 232] width 32 height 7
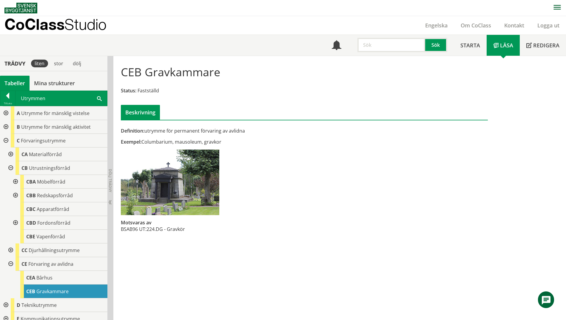
click at [7, 111] on div at bounding box center [5, 114] width 11 height 14
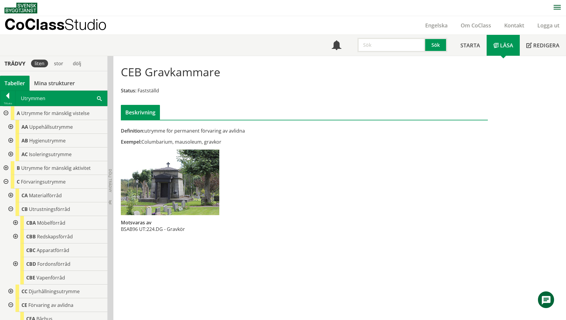
click at [12, 126] on div at bounding box center [10, 127] width 11 height 14
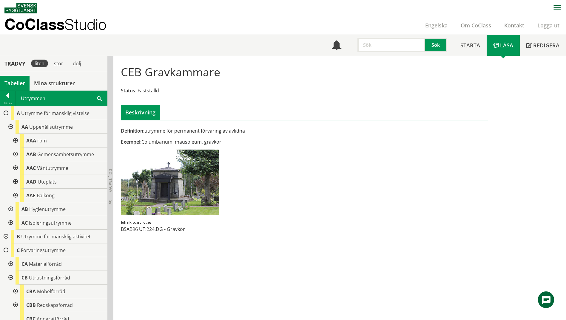
click at [97, 100] on span at bounding box center [99, 98] width 5 height 6
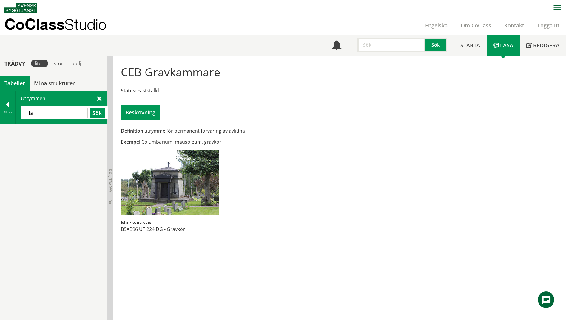
type input "f"
type input "varor"
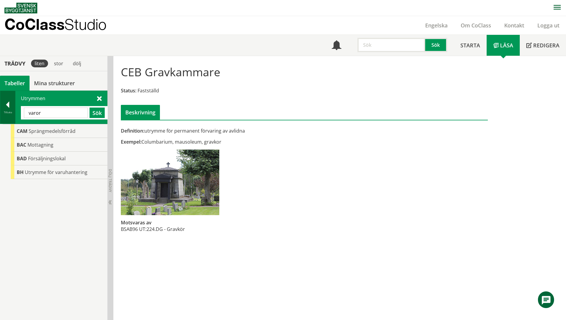
click at [12, 109] on div at bounding box center [7, 106] width 15 height 8
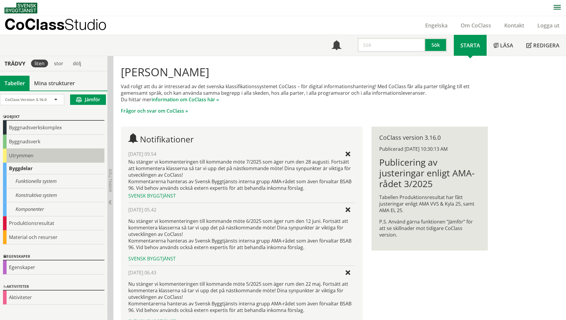
click at [12, 154] on div "Utrymmen" at bounding box center [53, 156] width 101 height 14
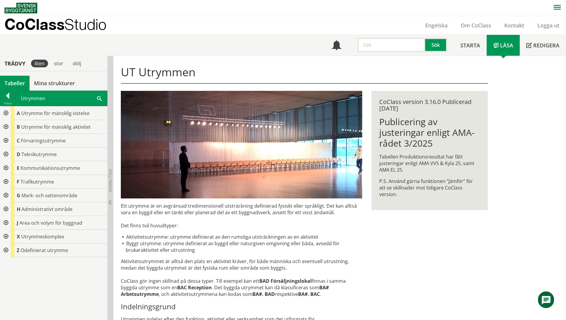
click at [7, 143] on div at bounding box center [5, 141] width 11 height 14
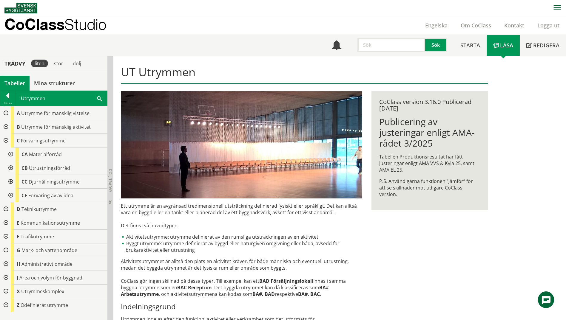
click at [11, 156] on div at bounding box center [10, 155] width 11 height 14
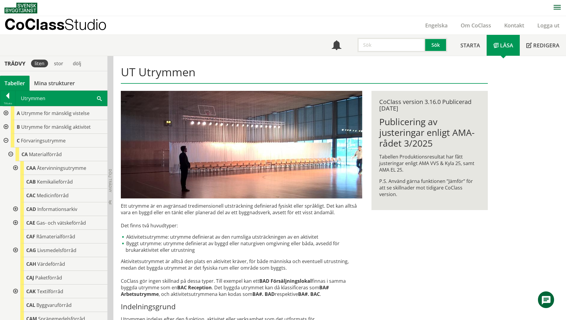
click at [14, 167] on div at bounding box center [15, 168] width 11 height 14
click at [15, 208] on div at bounding box center [15, 210] width 11 height 14
click at [15, 223] on div at bounding box center [15, 223] width 11 height 14
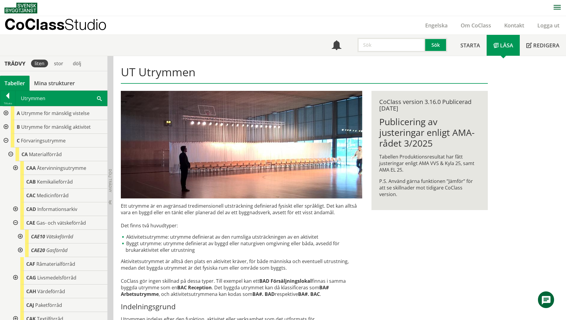
click at [15, 223] on div at bounding box center [15, 223] width 11 height 14
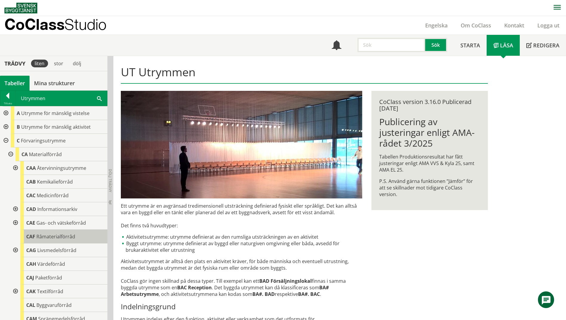
click at [57, 237] on span "Råmaterialförråd" at bounding box center [55, 237] width 39 height 7
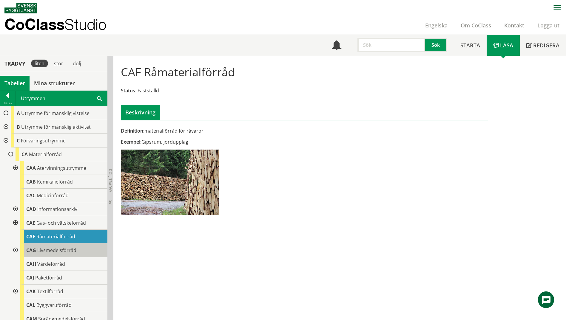
click at [53, 251] on body "AMA AMA Beskrivningsverktyg AMA Funktion BSAB Bygginfo Byggjura Byggkatalogen […" at bounding box center [283, 160] width 566 height 320
click at [58, 266] on span "Värdeförråd" at bounding box center [51, 264] width 28 height 7
click at [53, 263] on span "Värdeförråd" at bounding box center [51, 264] width 28 height 7
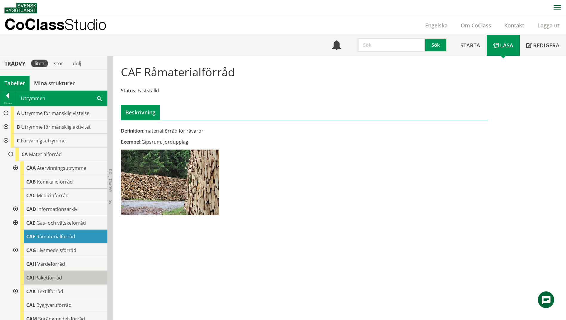
click at [51, 275] on span "Paketförråd" at bounding box center [48, 278] width 27 height 7
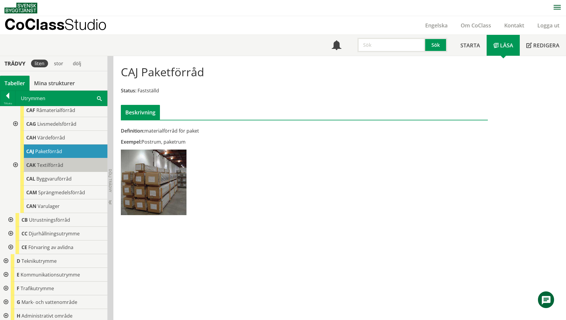
scroll to position [170, 0]
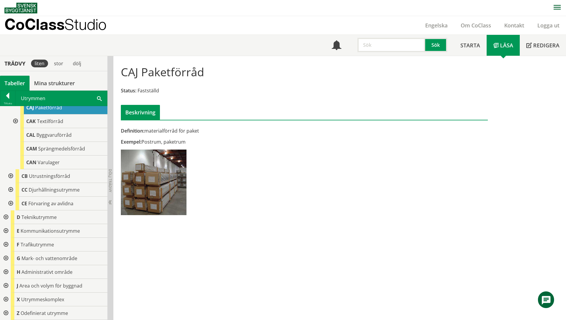
click at [13, 178] on div at bounding box center [10, 176] width 11 height 14
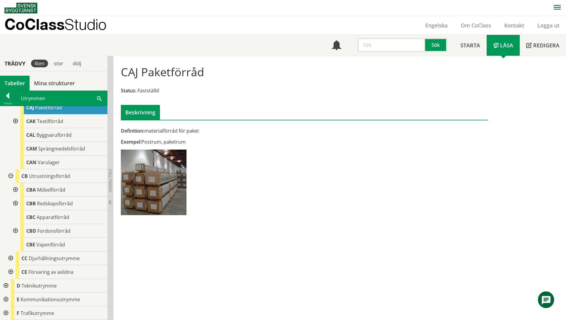
click at [16, 191] on div at bounding box center [15, 190] width 11 height 14
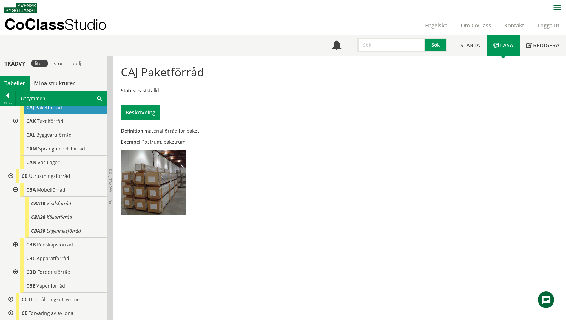
click at [16, 191] on div at bounding box center [15, 190] width 11 height 14
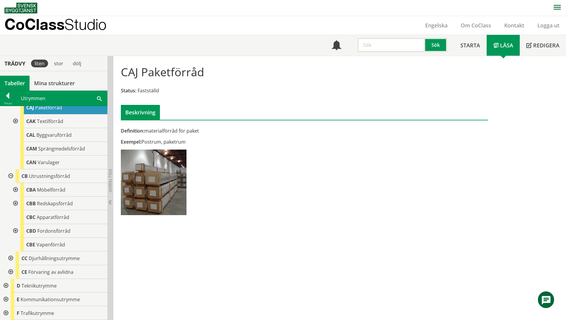
click at [16, 191] on div at bounding box center [15, 190] width 11 height 14
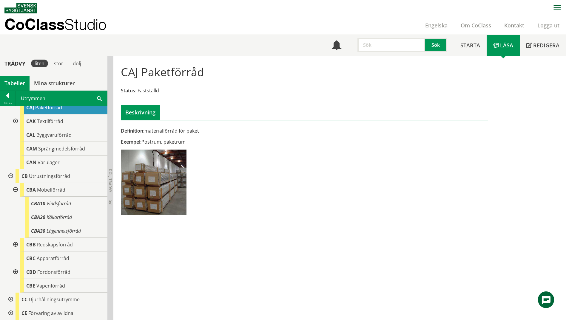
click at [16, 191] on div at bounding box center [15, 190] width 11 height 14
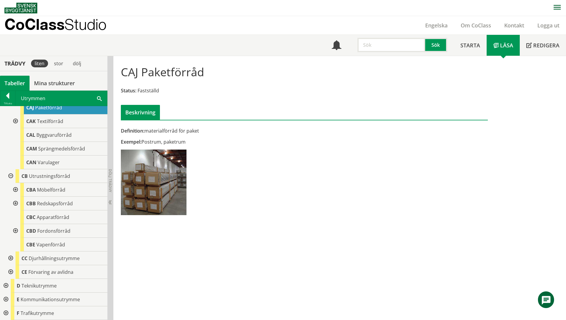
click at [15, 203] on div at bounding box center [15, 204] width 11 height 14
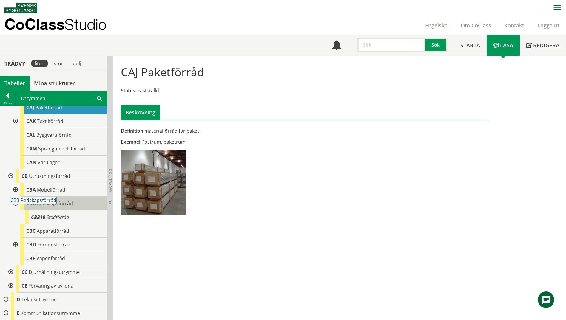
click at [60, 201] on span "Redskapsförråd" at bounding box center [55, 204] width 36 height 7
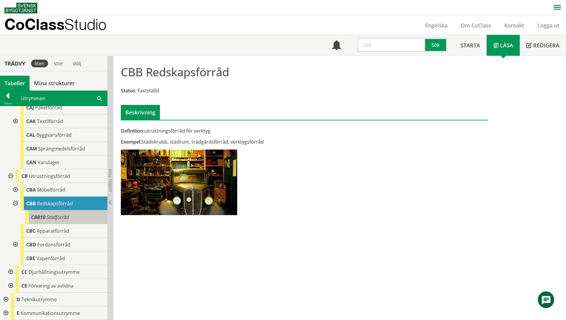
click at [58, 216] on span "Städförråd" at bounding box center [58, 217] width 22 height 7
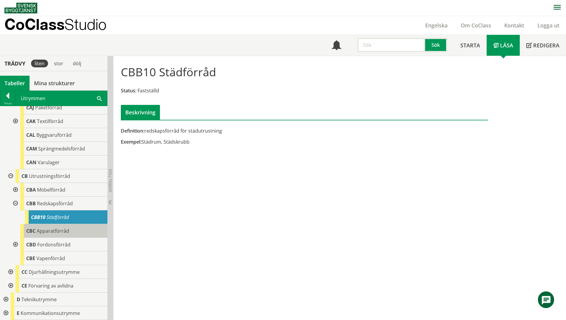
click at [57, 231] on span "Apparatförråd" at bounding box center [53, 231] width 33 height 7
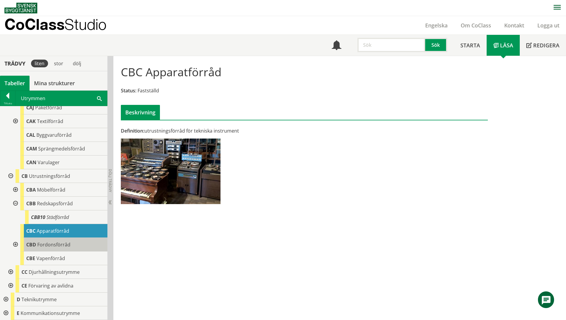
click at [77, 248] on div "CBD Fordonsförråd" at bounding box center [63, 245] width 87 height 14
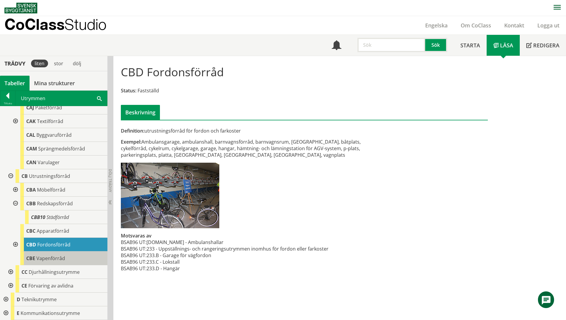
click at [73, 257] on div "CBE Vapenförråd" at bounding box center [63, 259] width 87 height 14
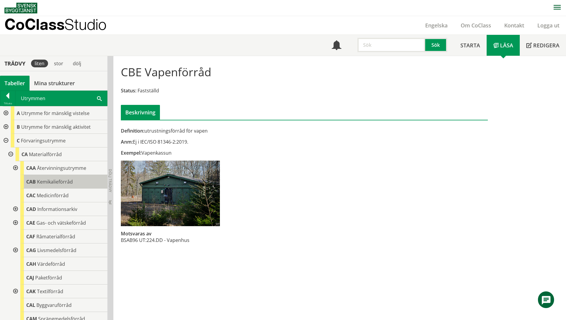
click at [68, 183] on span "Kemikalieförråd" at bounding box center [55, 182] width 36 height 7
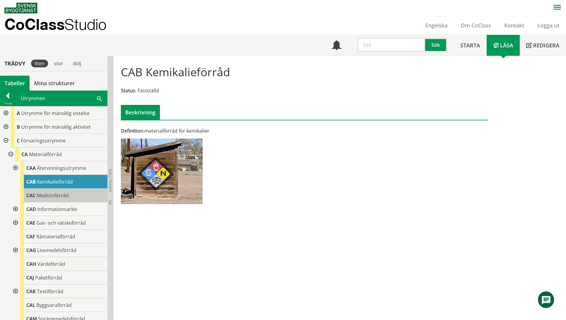
click at [70, 197] on div "CAC Medicinförråd" at bounding box center [63, 196] width 87 height 14
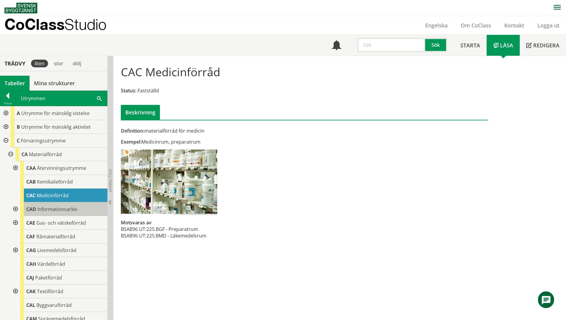
click at [73, 212] on span "Informationsarkiv" at bounding box center [57, 209] width 40 height 7
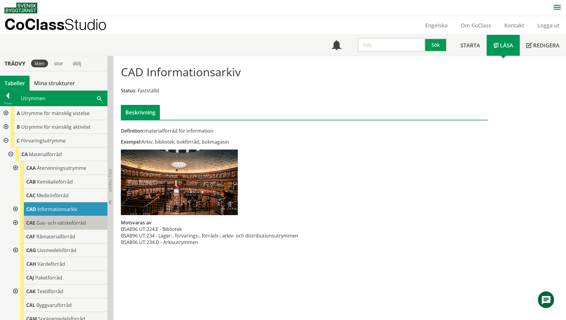
click at [74, 222] on span "Gas- och vätskeförråd" at bounding box center [61, 223] width 50 height 7
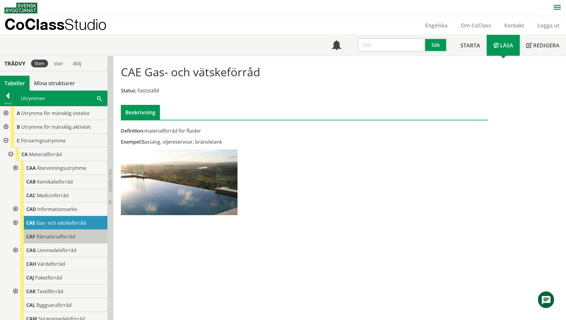
click at [38, 238] on span "Råmaterialförråd" at bounding box center [55, 237] width 39 height 7
click at [14, 221] on div at bounding box center [15, 223] width 11 height 14
click at [51, 233] on div "CAE10 Vätskeförråd" at bounding box center [66, 237] width 82 height 14
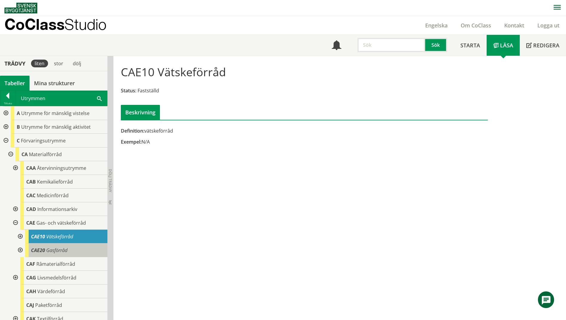
click at [78, 251] on div "CAE20 Gasförråd" at bounding box center [66, 251] width 82 height 14
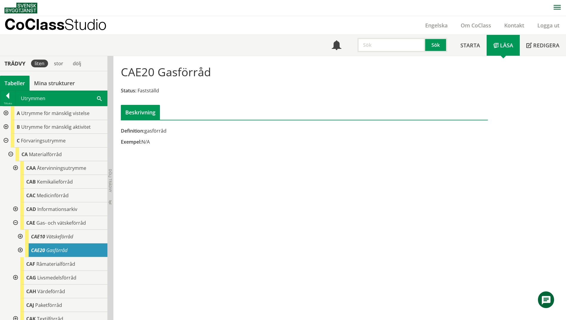
click at [17, 226] on div at bounding box center [15, 223] width 11 height 14
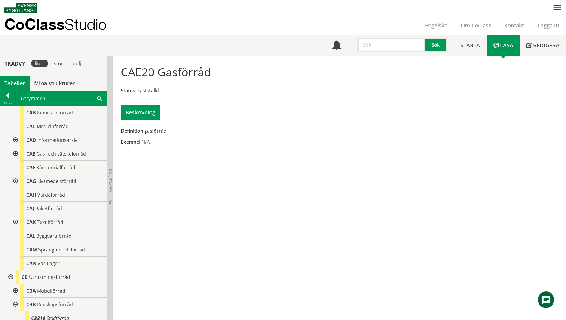
scroll to position [90, 0]
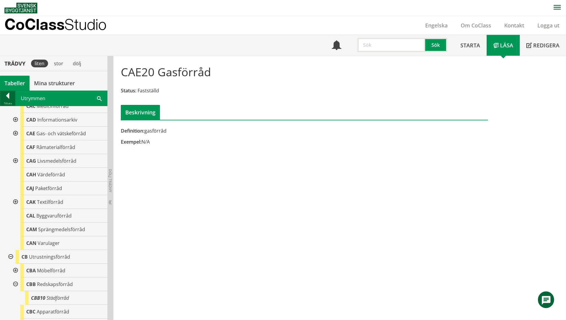
click at [9, 93] on div at bounding box center [7, 97] width 15 height 8
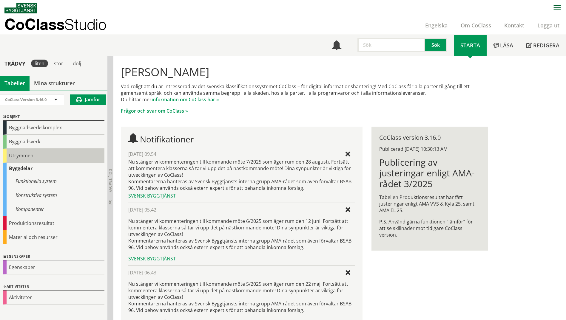
click at [13, 157] on div "Utrymmen" at bounding box center [53, 156] width 101 height 14
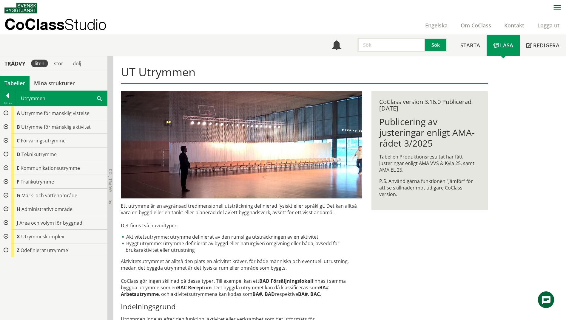
click at [5, 250] on div at bounding box center [5, 251] width 11 height 14
click at [9, 263] on div at bounding box center [10, 264] width 11 height 14
click at [102, 98] on div "Utrymmen Sök" at bounding box center [62, 98] width 92 height 15
click at [97, 99] on div "Utrymmen Sök" at bounding box center [62, 98] width 92 height 15
click at [99, 98] on span at bounding box center [99, 98] width 5 height 6
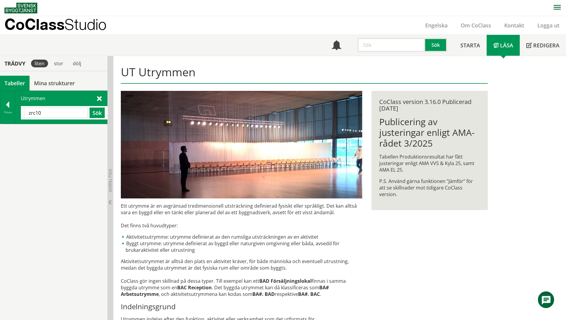
click at [35, 113] on input "zrc10" at bounding box center [56, 113] width 64 height 10
click at [37, 113] on input "zrc10" at bounding box center [56, 113] width 64 height 10
click at [35, 112] on input "zrc10" at bounding box center [56, 113] width 64 height 10
drag, startPoint x: 48, startPoint y: 111, endPoint x: 2, endPoint y: 116, distance: 46.5
click at [2, 116] on div "Tillbaka Utrymmen zr10 Sök" at bounding box center [53, 107] width 107 height 33
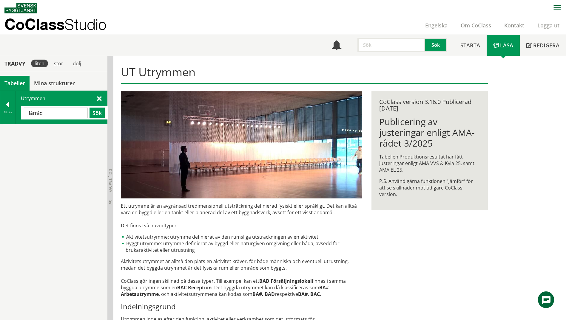
click at [31, 113] on input "fårråd" at bounding box center [56, 113] width 64 height 10
type input "förråd"
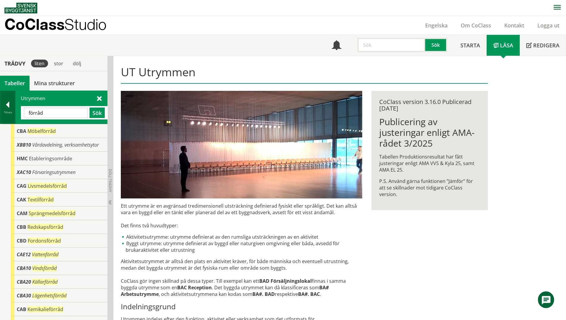
click at [8, 112] on div "Tillbaka" at bounding box center [7, 112] width 15 height 5
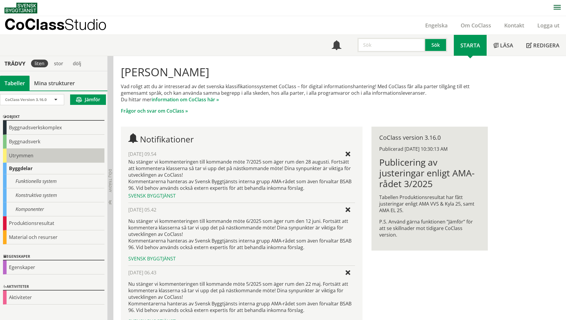
click at [27, 157] on div "Utrymmen" at bounding box center [53, 156] width 101 height 14
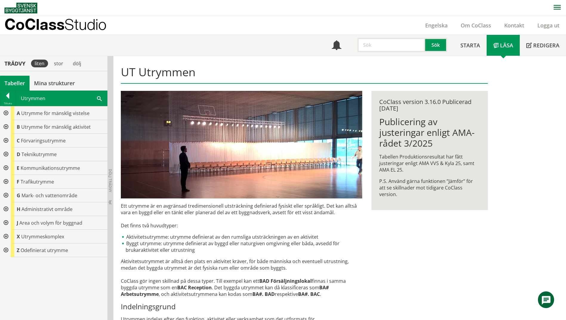
click at [7, 140] on div at bounding box center [5, 141] width 11 height 14
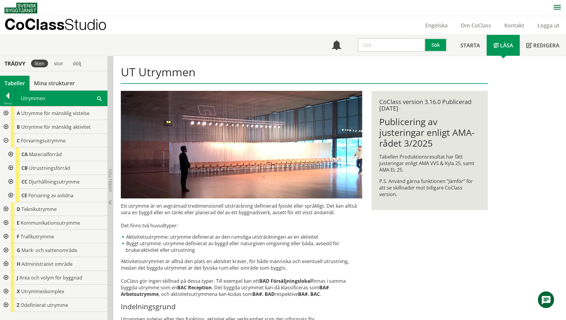
click at [10, 167] on div at bounding box center [10, 168] width 11 height 14
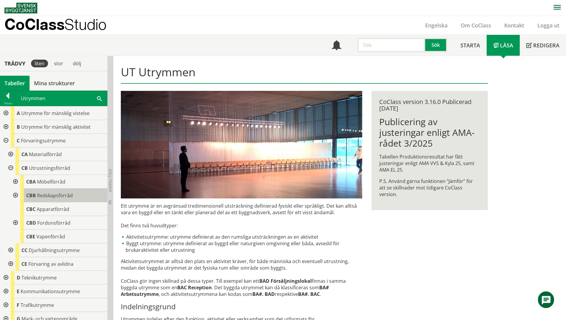
click at [70, 198] on span "Redskapsförråd" at bounding box center [55, 195] width 36 height 7
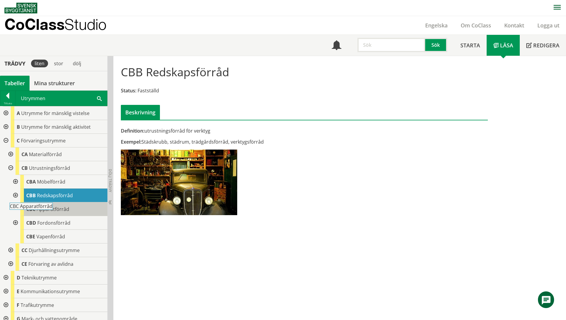
click at [68, 213] on div "CBC Apparatförråd" at bounding box center [63, 210] width 87 height 14
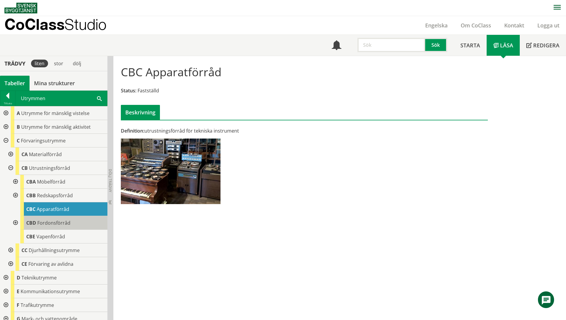
click at [70, 225] on div "CBD Fordonsförråd" at bounding box center [63, 223] width 87 height 14
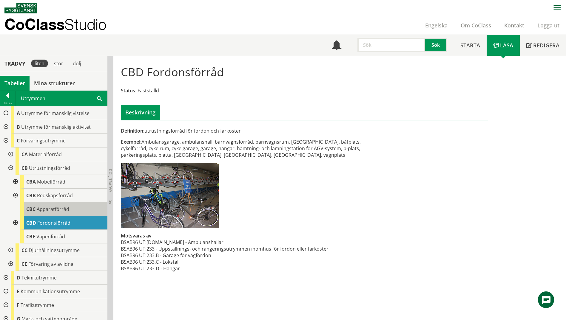
click at [83, 212] on div "CBC Apparatförråd" at bounding box center [63, 210] width 87 height 14
click at [67, 207] on span "Apparatförråd" at bounding box center [53, 209] width 33 height 7
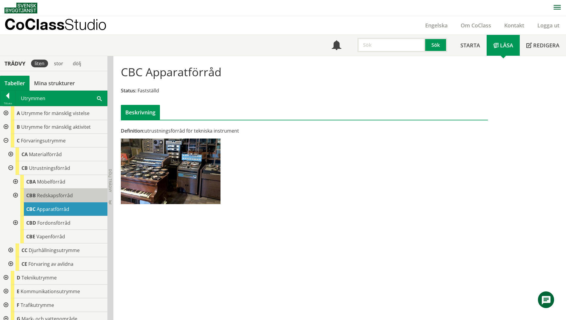
click at [68, 199] on div "CBB Redskapsförråd" at bounding box center [63, 196] width 87 height 14
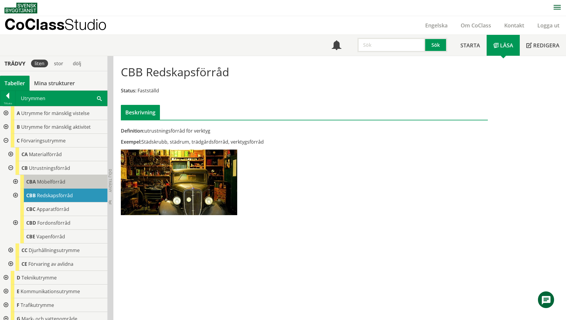
click at [68, 184] on div "CBA Möbelförråd" at bounding box center [63, 182] width 87 height 14
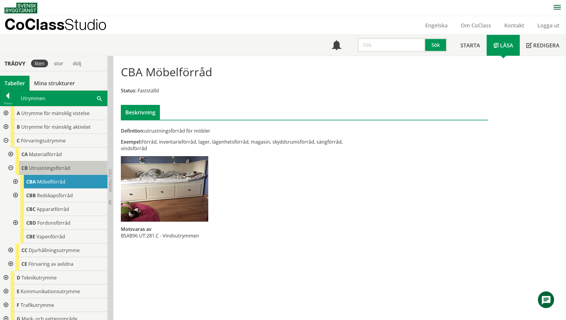
click at [68, 167] on span "Utrustningsförråd" at bounding box center [49, 168] width 41 height 7
